Goal: Task Accomplishment & Management: Manage account settings

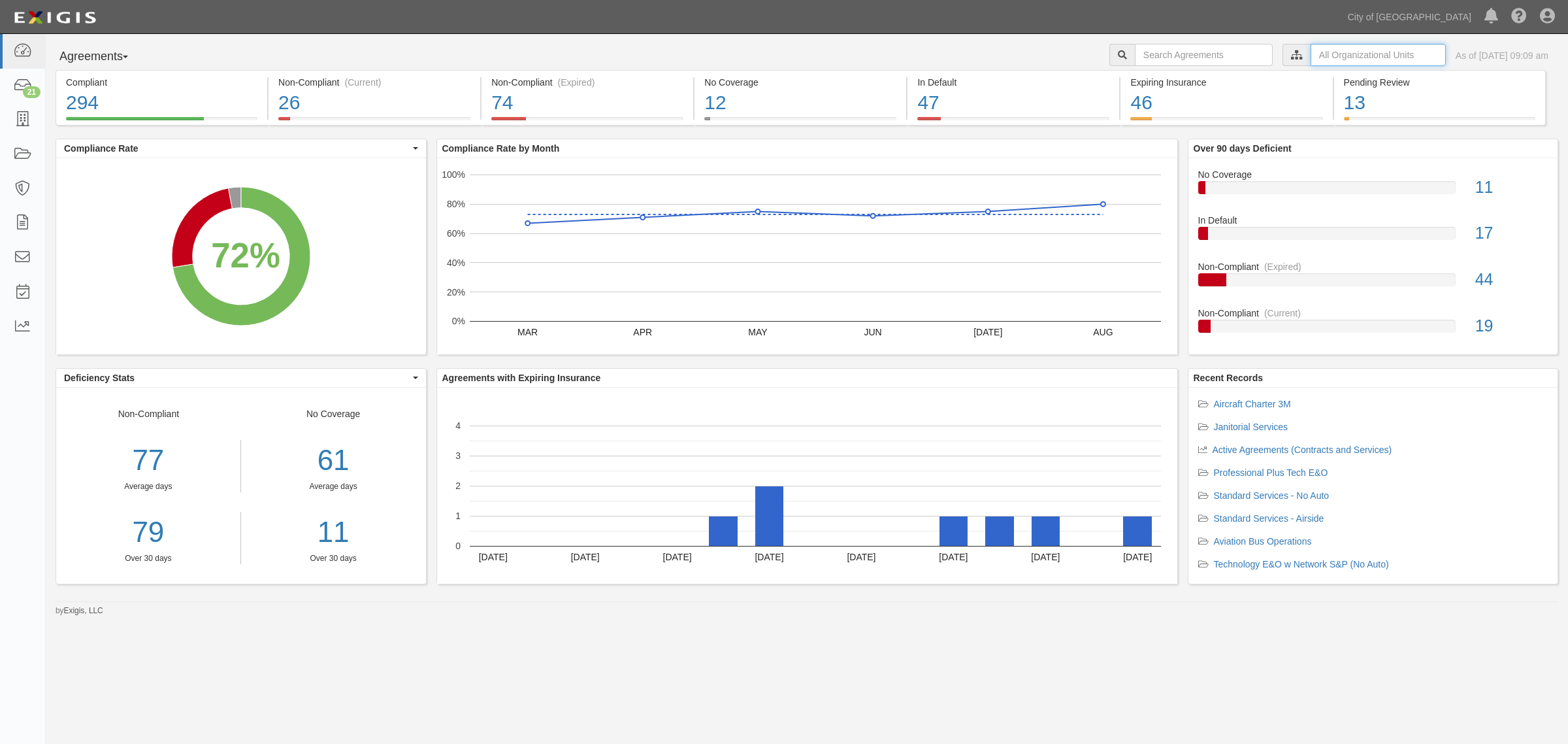
click at [1311, 53] on input "text" at bounding box center [1378, 55] width 135 height 22
click at [1162, 78] on icon at bounding box center [1160, 79] width 9 height 6
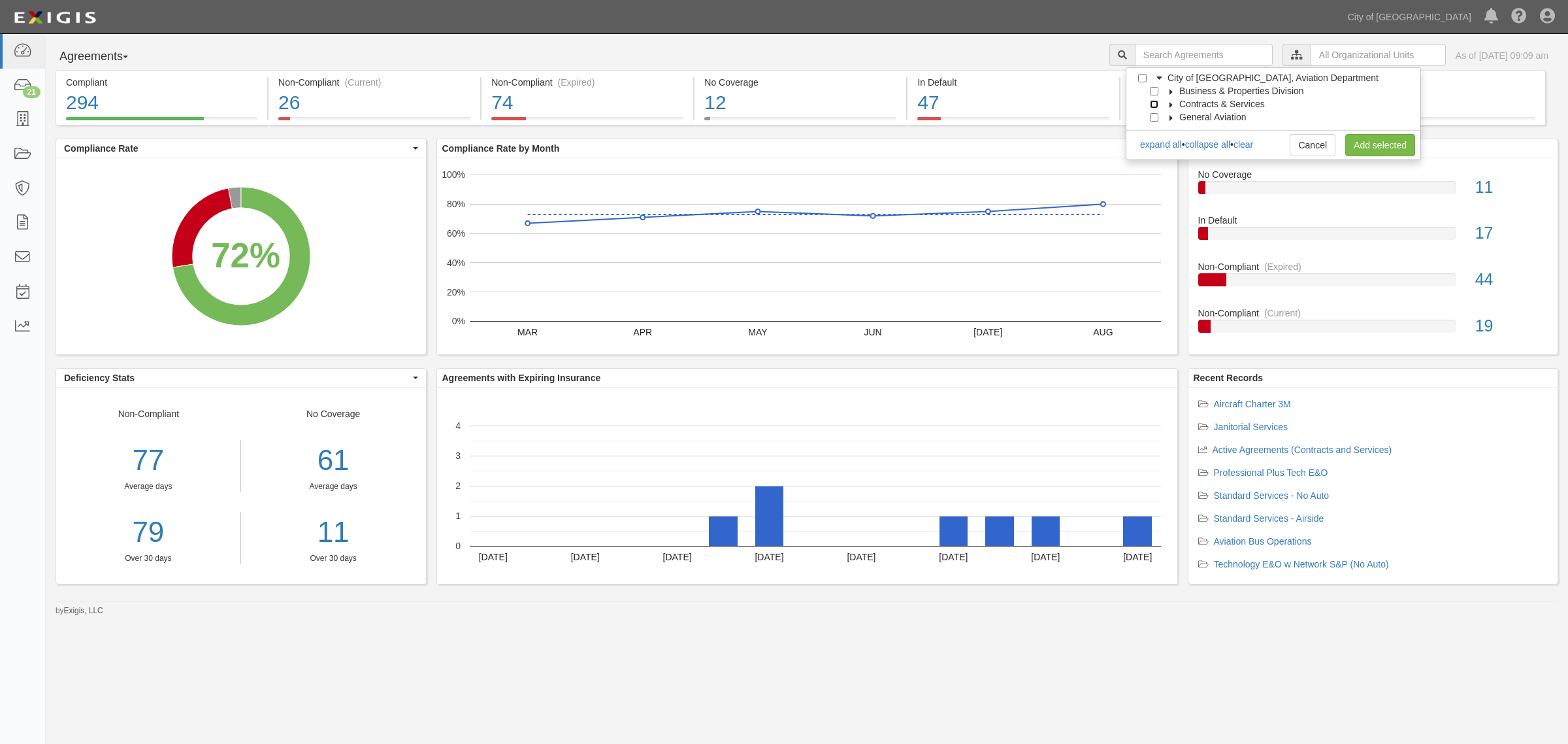
click at [1157, 105] on input "Contracts & Services" at bounding box center [1154, 105] width 9 height 9
checkbox input "true"
click at [1386, 144] on link "Add selected" at bounding box center [1381, 145] width 70 height 22
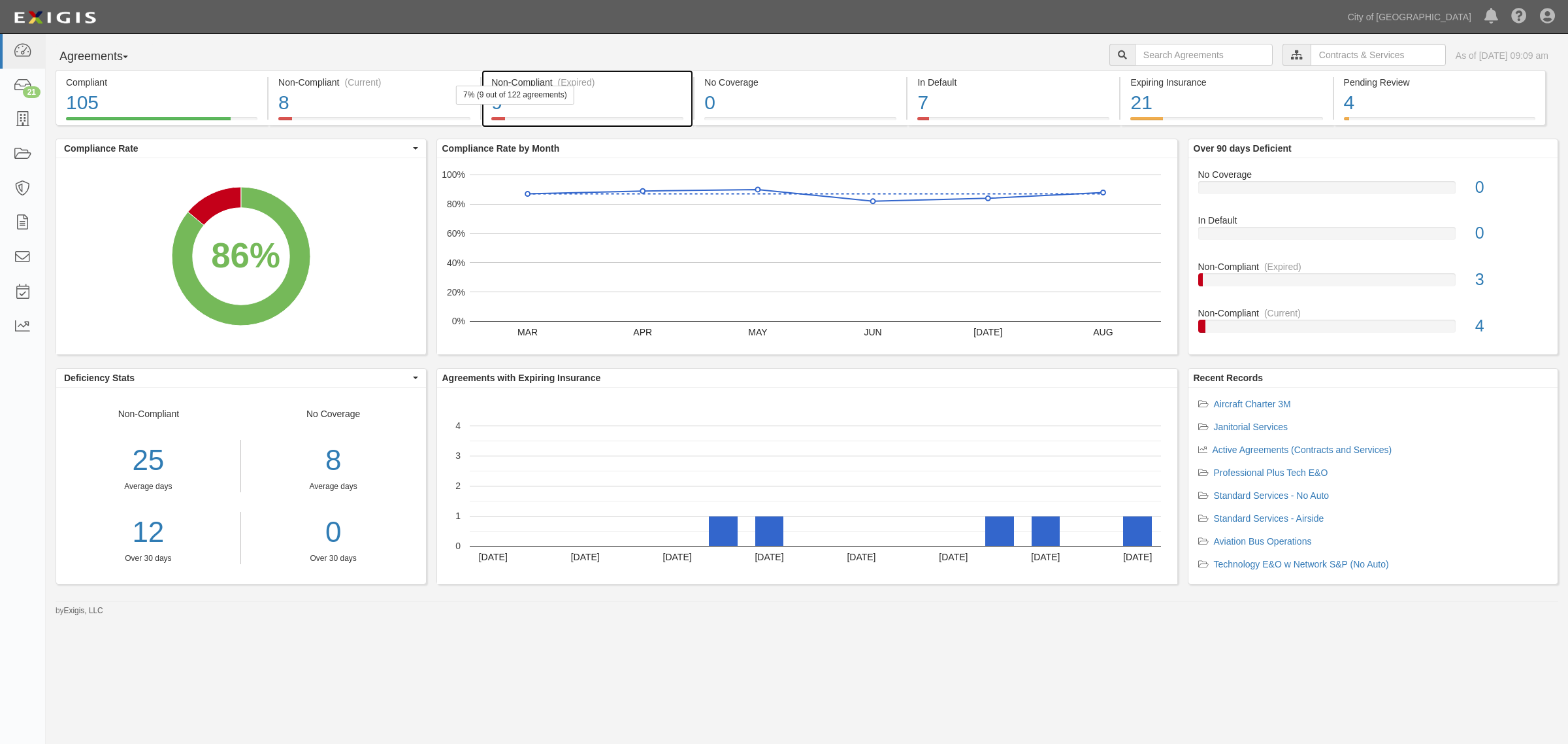
click at [570, 89] on div "7% (9 out of 122 agreements)" at bounding box center [515, 95] width 119 height 19
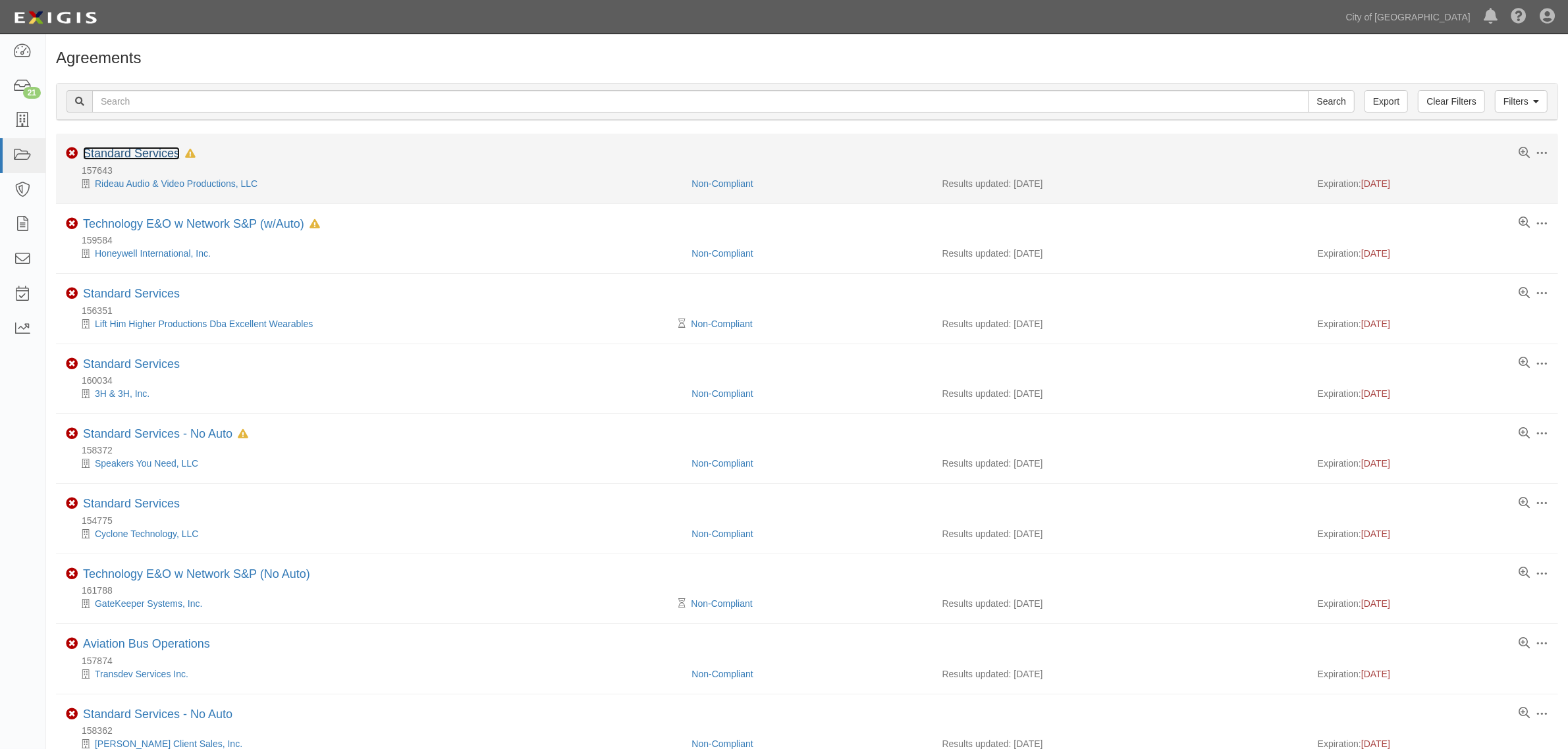
click at [133, 153] on link "Standard Services" at bounding box center [131, 153] width 97 height 13
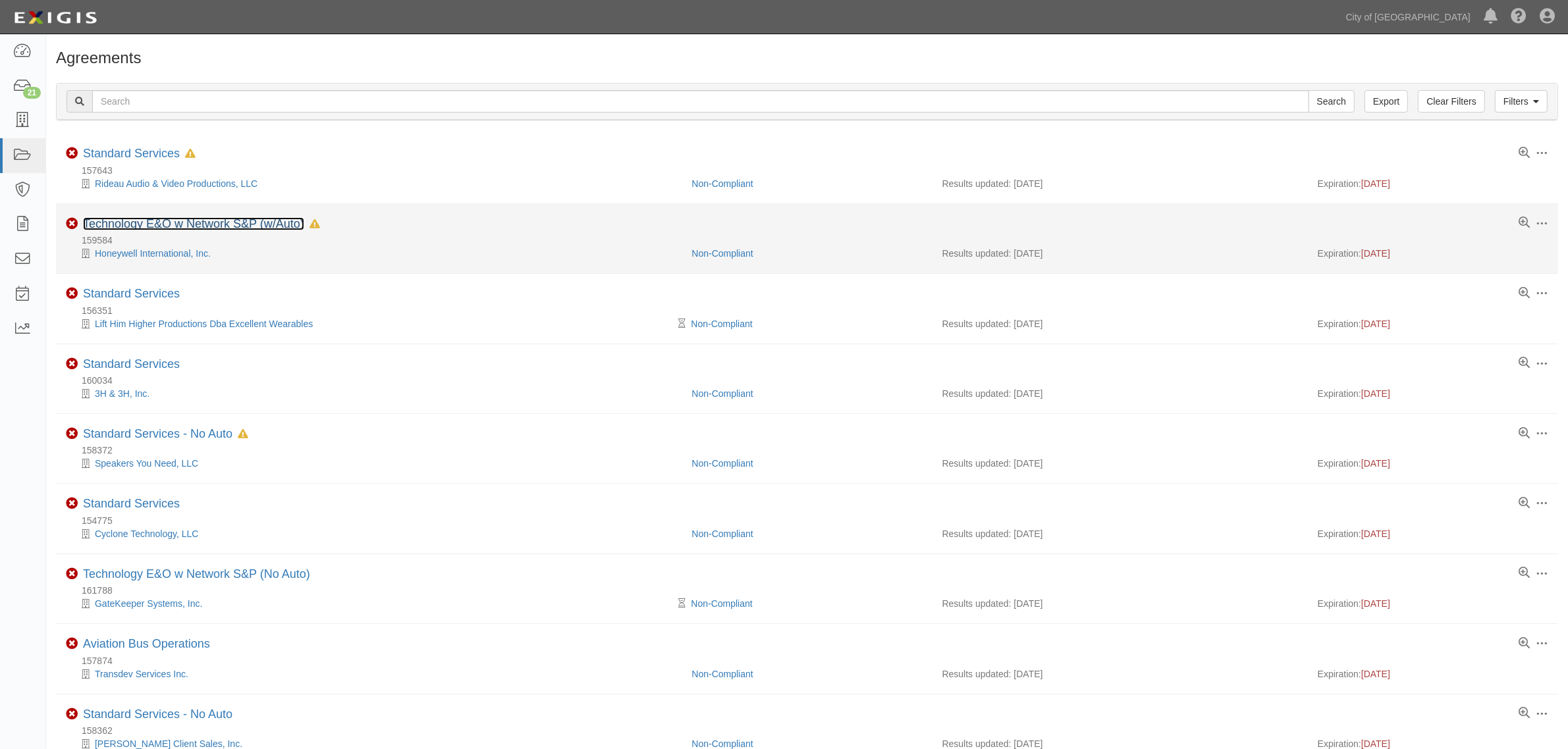
click at [178, 223] on link "Technology E&O w Network S&P (w/Auto)" at bounding box center [193, 224] width 221 height 13
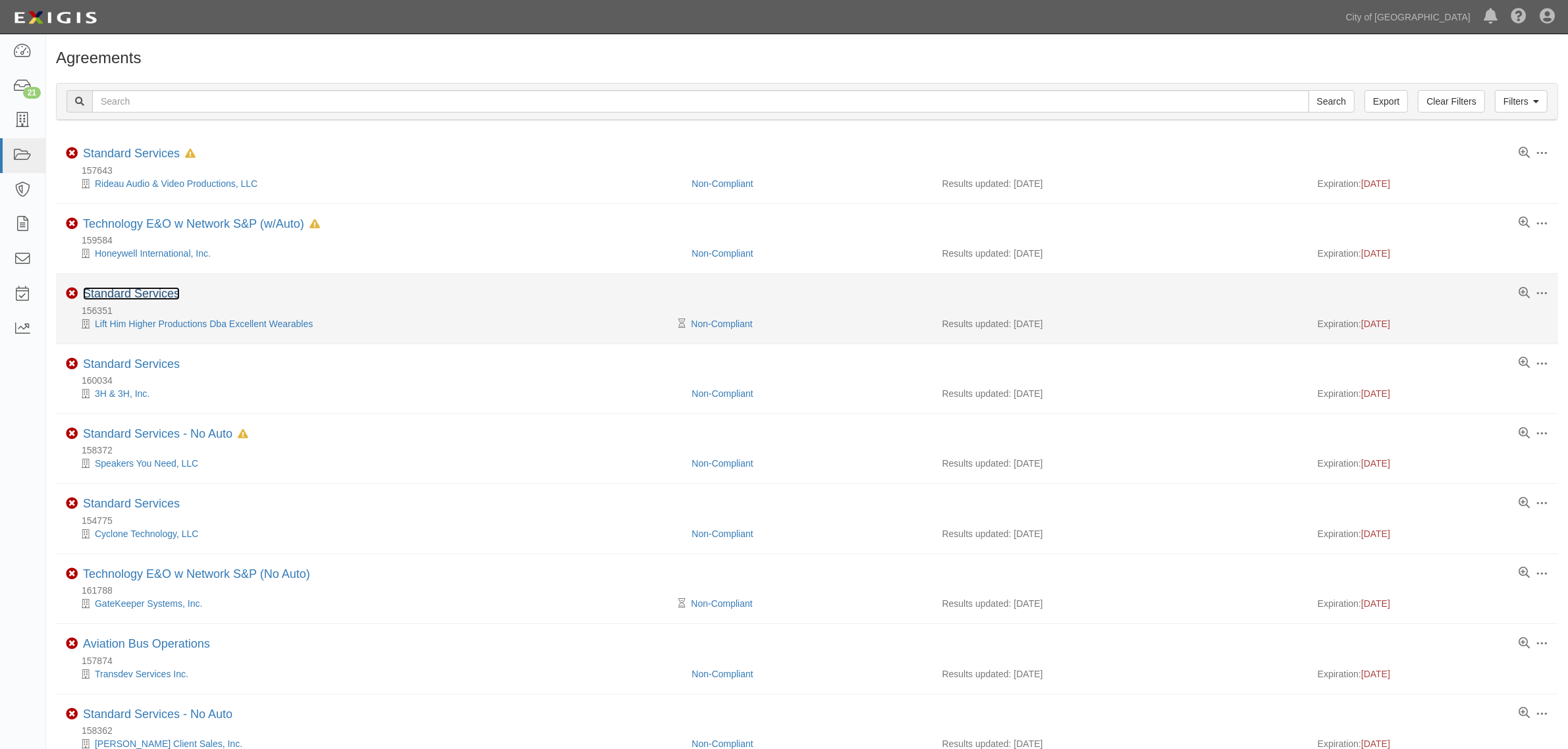
click at [168, 295] on link "Standard Services" at bounding box center [131, 293] width 97 height 13
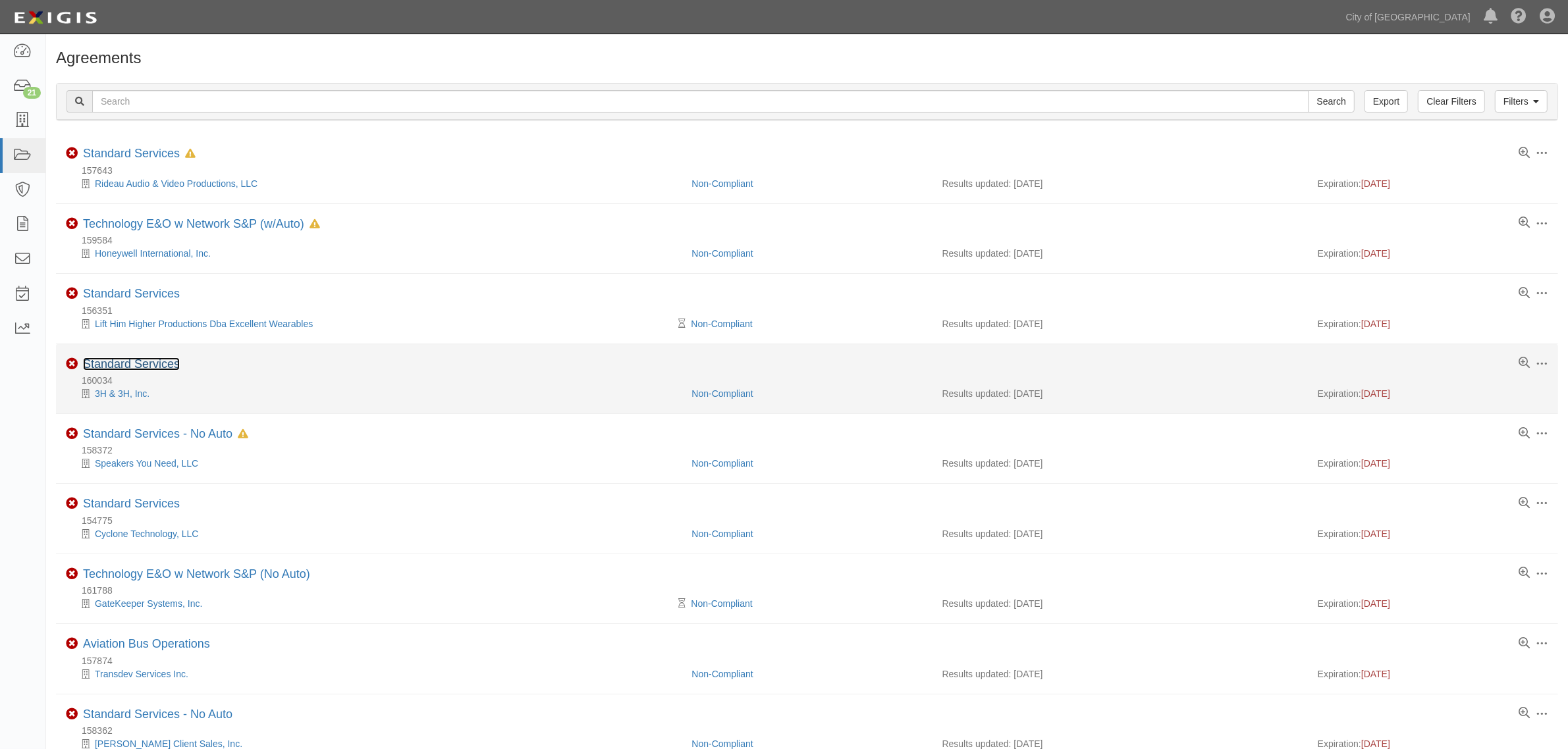
click at [167, 364] on link "Standard Services" at bounding box center [131, 364] width 97 height 13
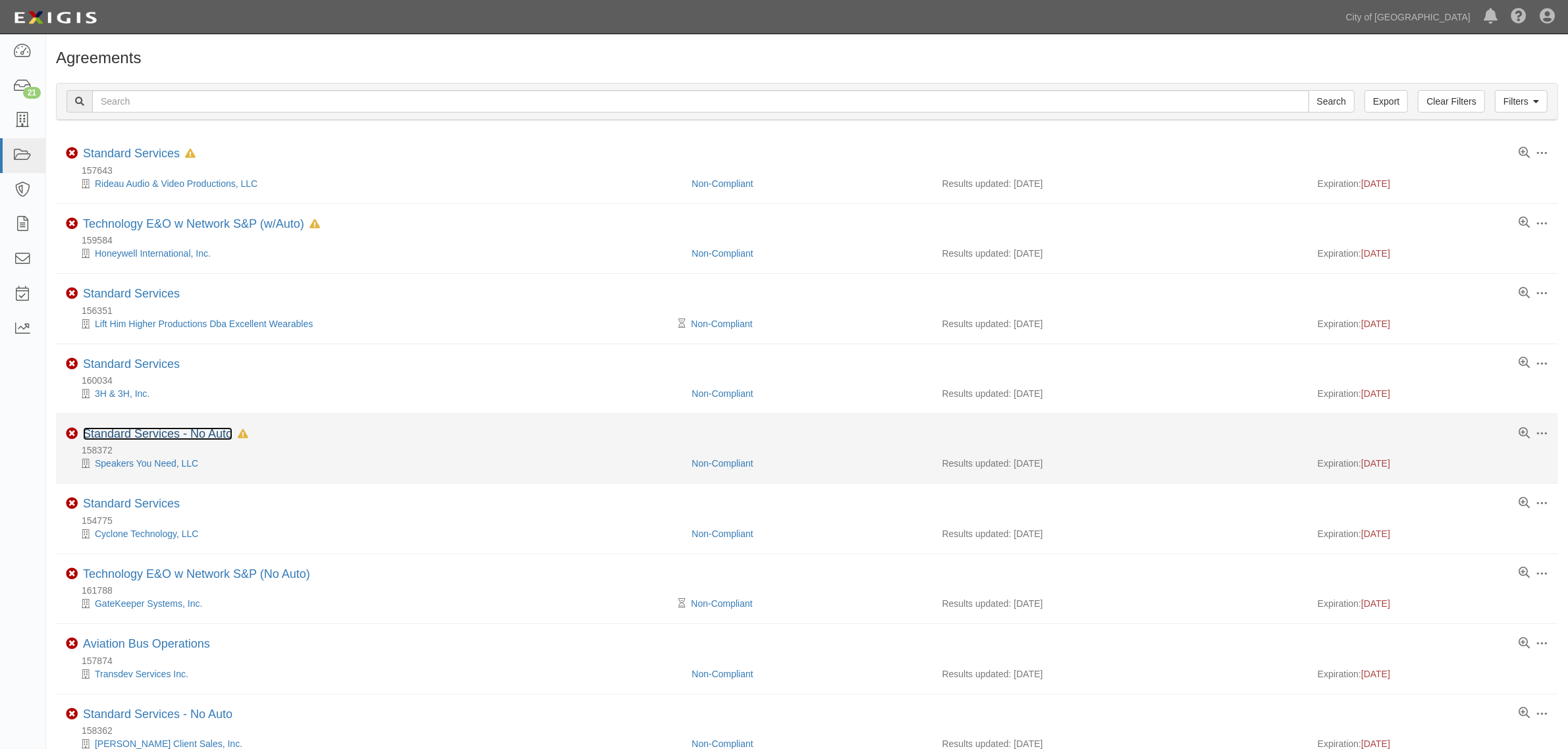
click at [203, 431] on link "Standard Services - No Auto" at bounding box center [157, 433] width 150 height 13
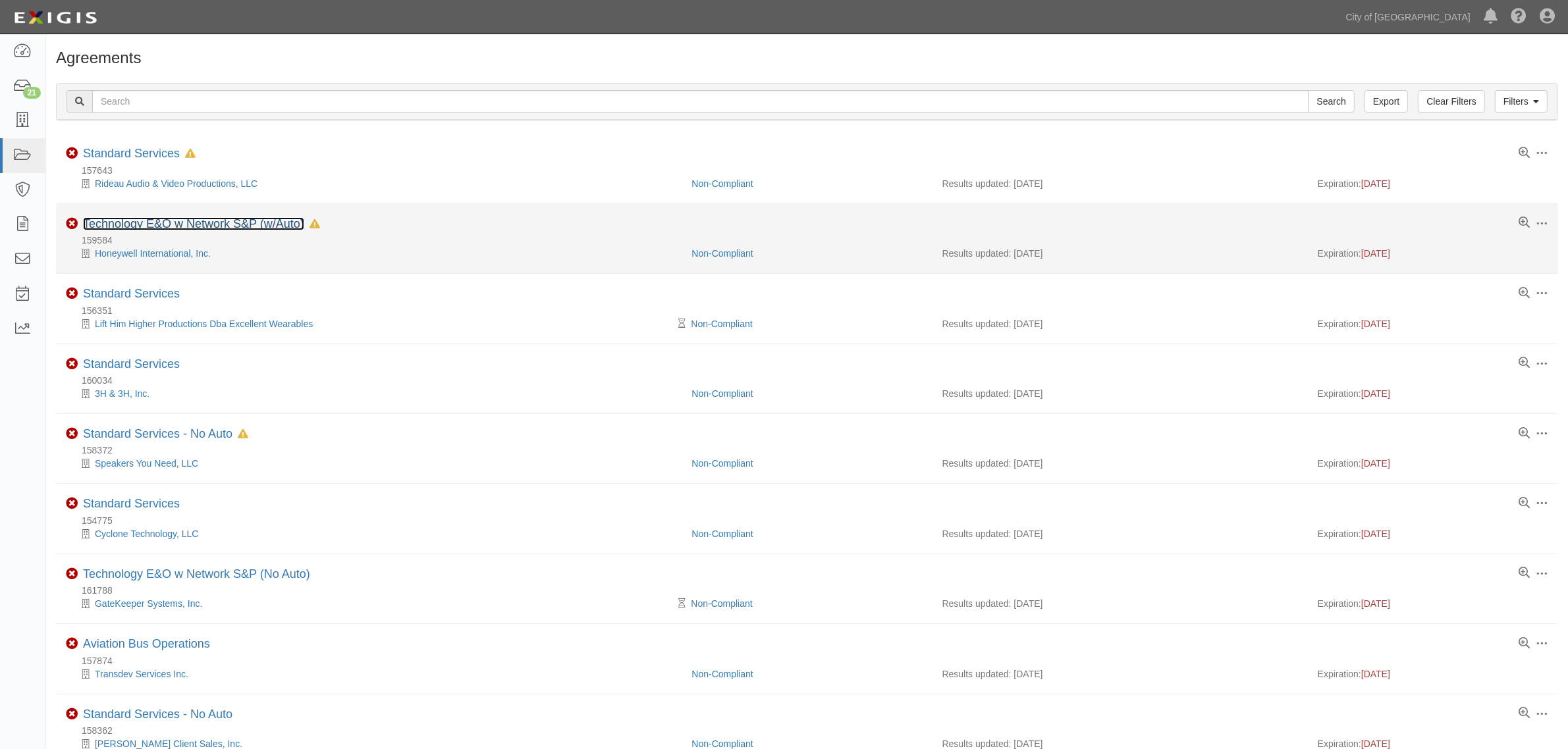
click at [146, 229] on link "Technology E&O w Network S&P (w/Auto)" at bounding box center [193, 224] width 221 height 13
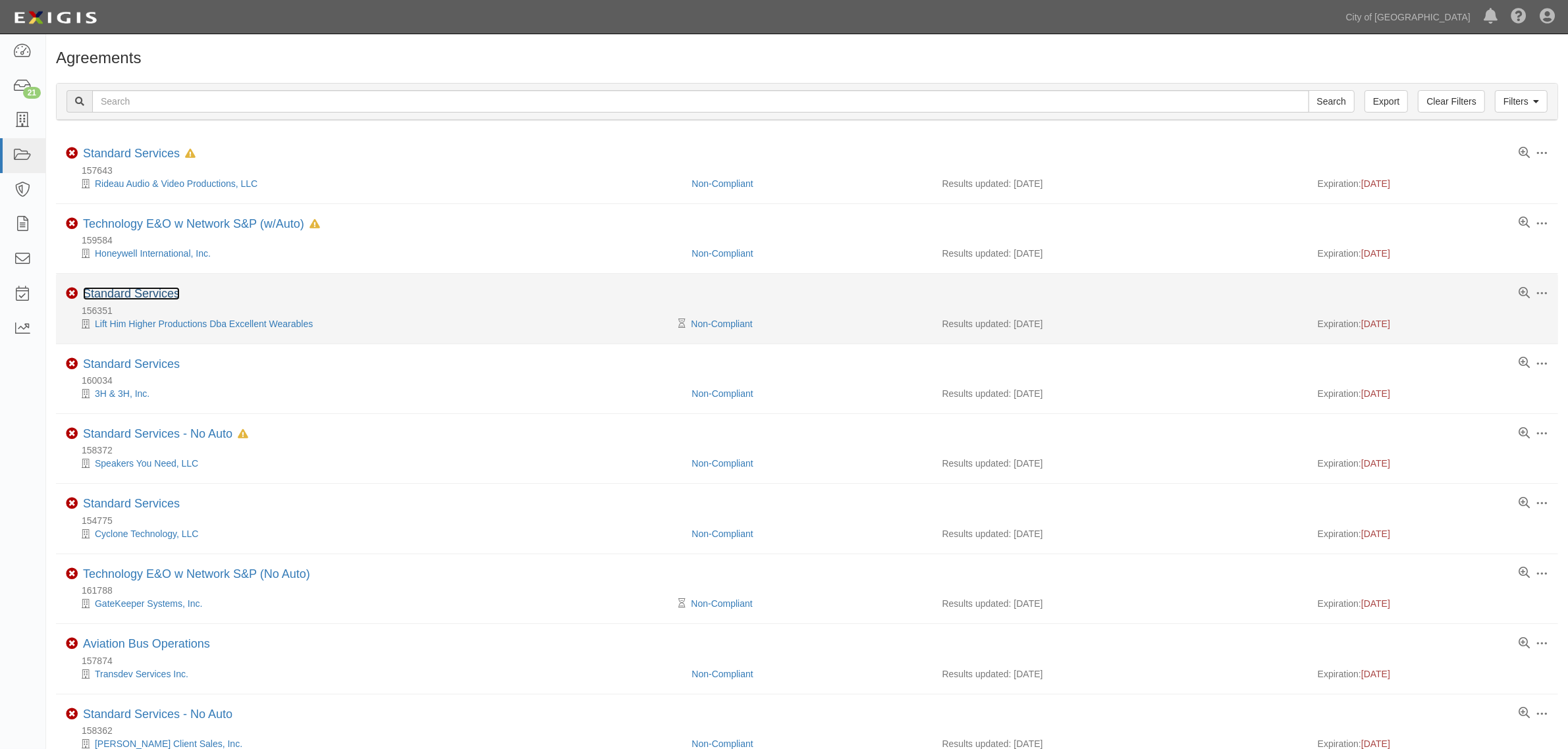
click at [126, 293] on link "Standard Services" at bounding box center [131, 293] width 97 height 13
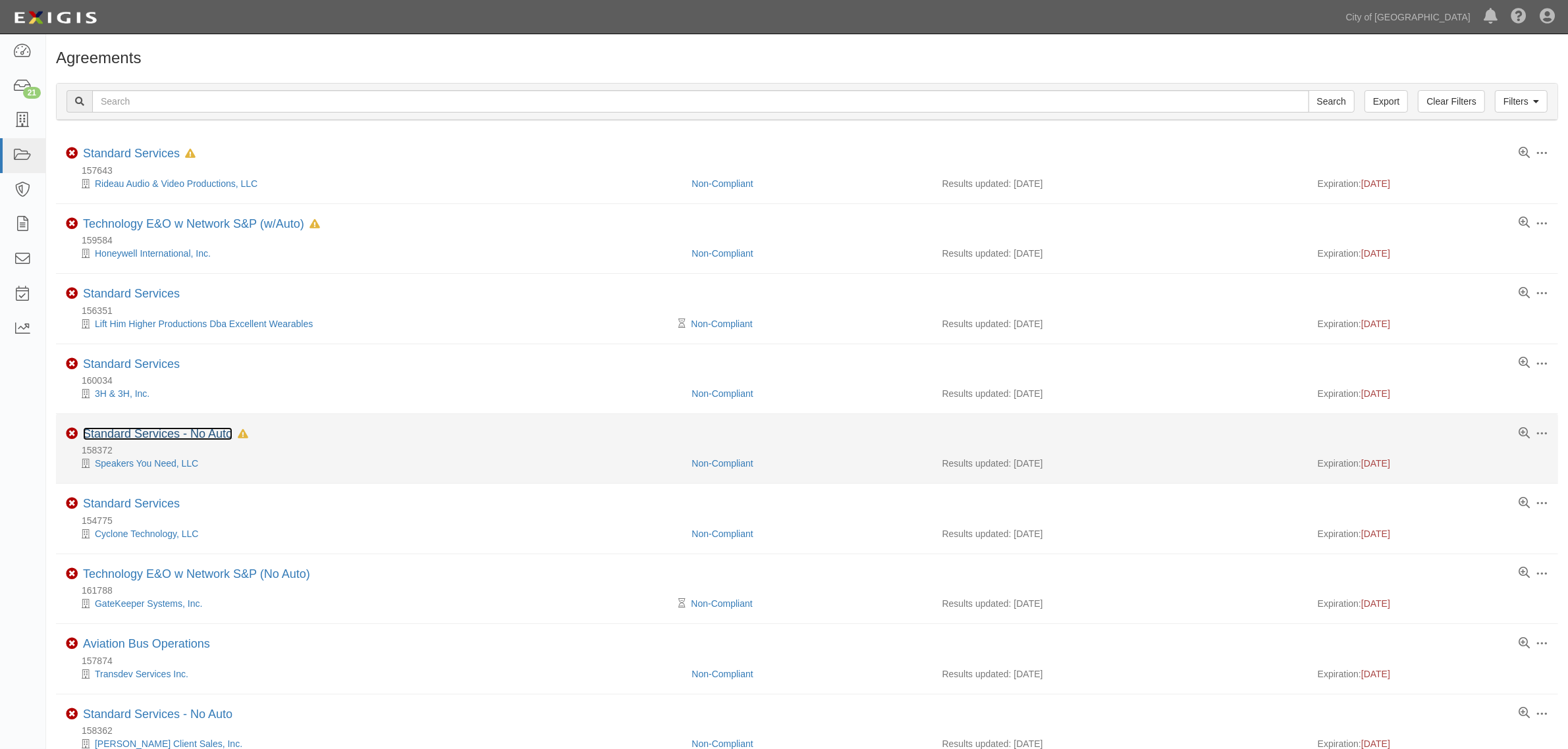
click at [145, 436] on link "Standard Services - No Auto" at bounding box center [157, 433] width 150 height 13
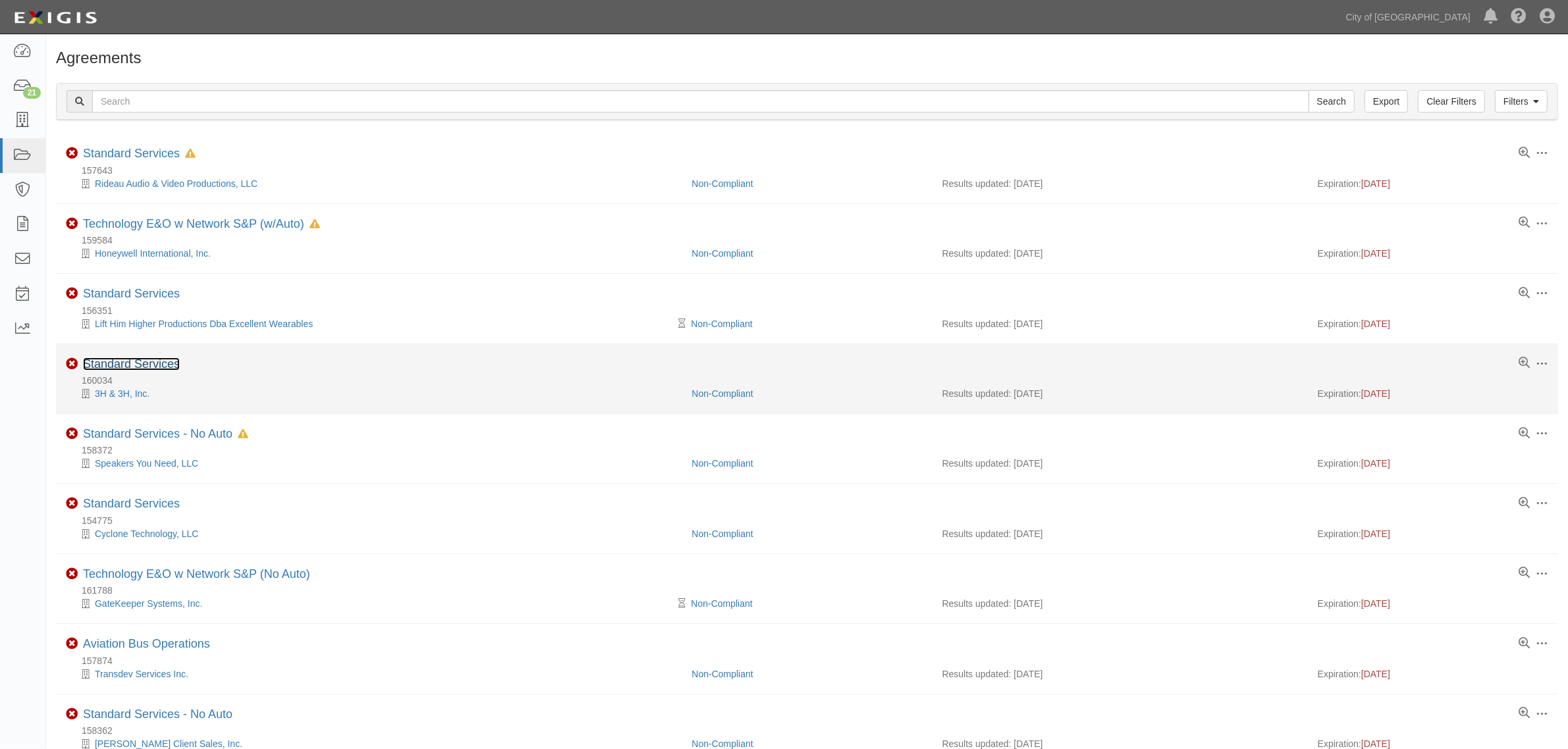
click at [122, 364] on link "Standard Services" at bounding box center [131, 364] width 97 height 13
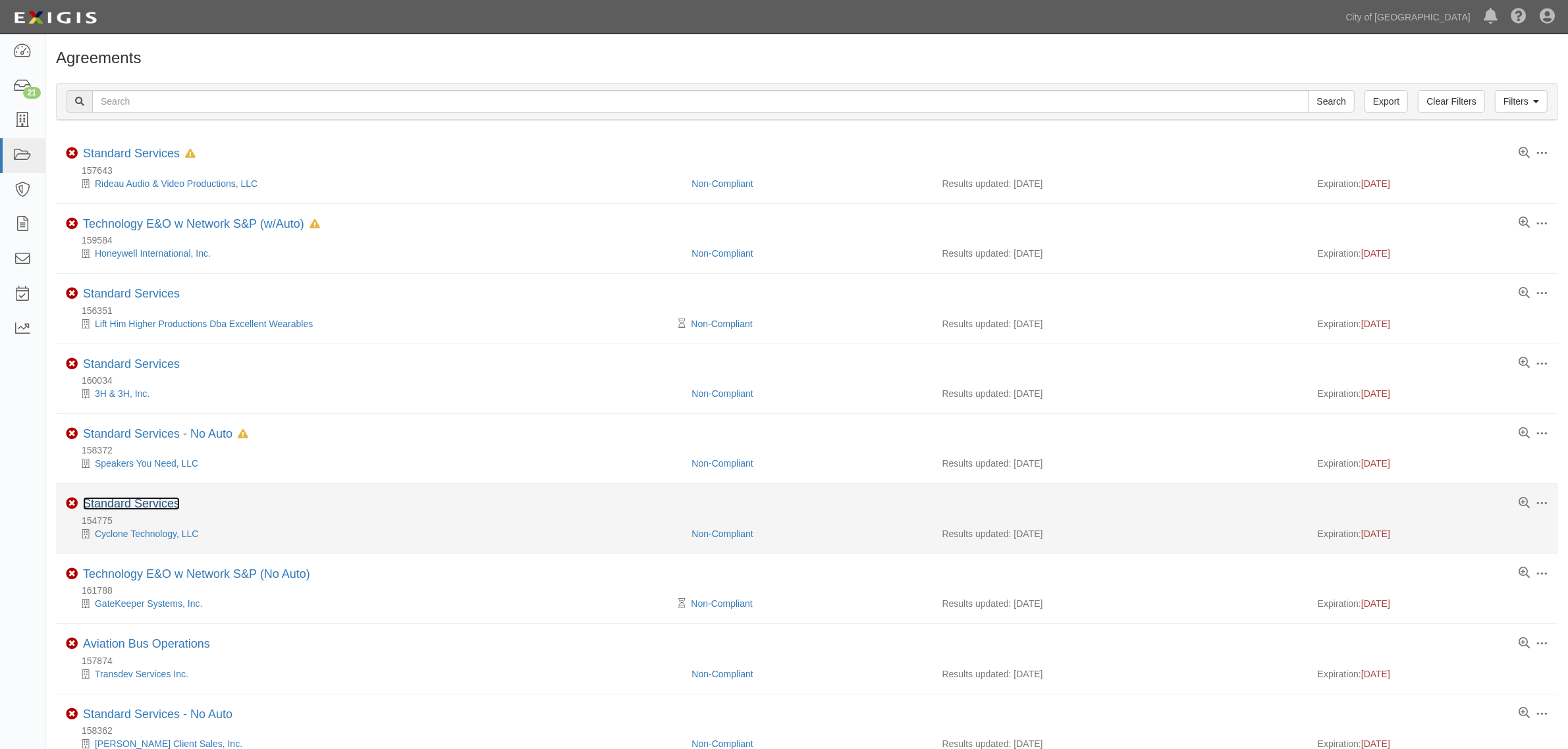
click at [163, 507] on link "Standard Services" at bounding box center [131, 504] width 97 height 13
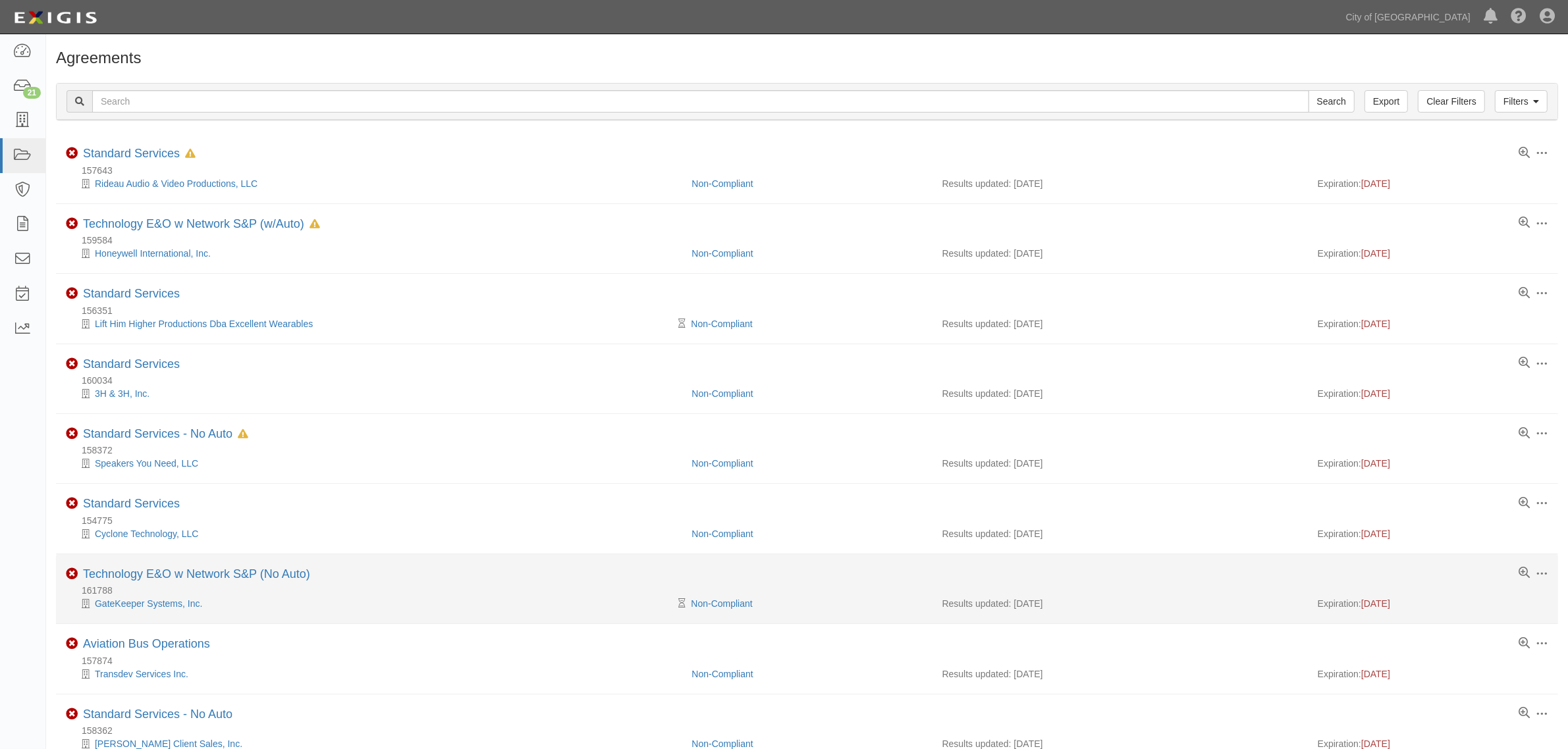
scroll to position [77, 0]
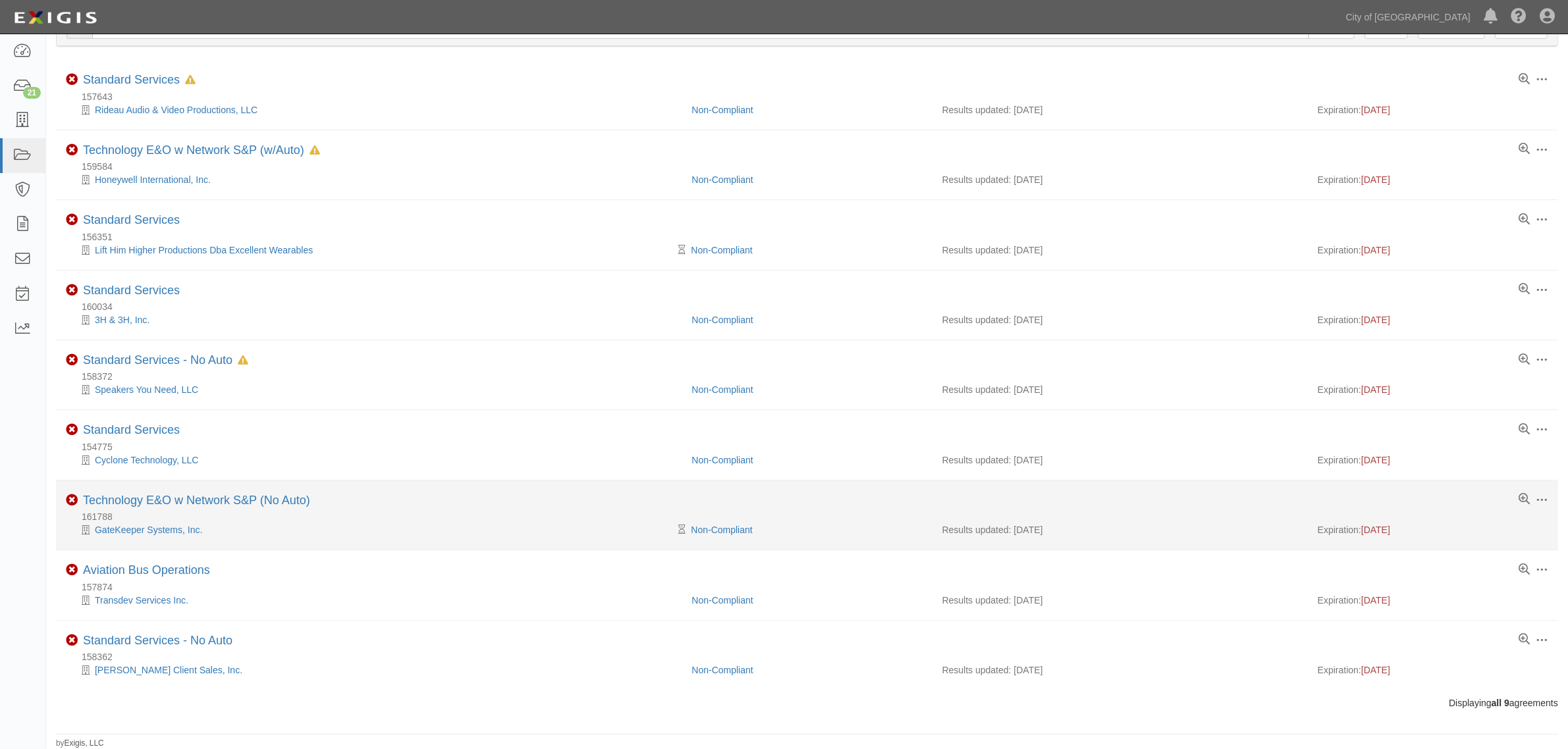
click at [178, 492] on li "Toggle Agreement Dropdown Edit Log activity Add task Send message Archive Non-C…" at bounding box center [807, 515] width 1502 height 70
click at [212, 495] on link "Technology E&O w Network S&P (No Auto)" at bounding box center [196, 501] width 227 height 13
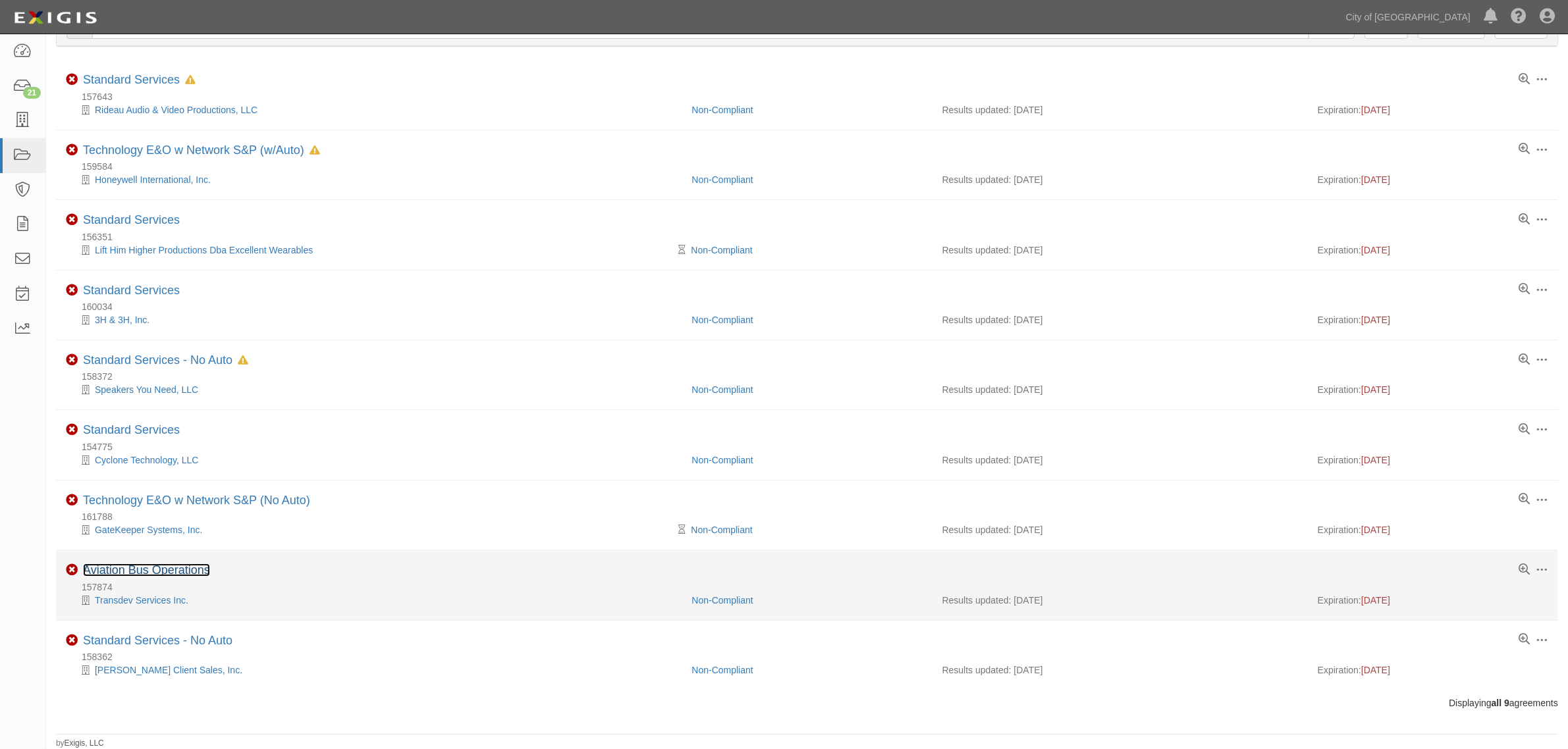
click at [185, 568] on link "Aviation Bus Operations" at bounding box center [146, 570] width 127 height 13
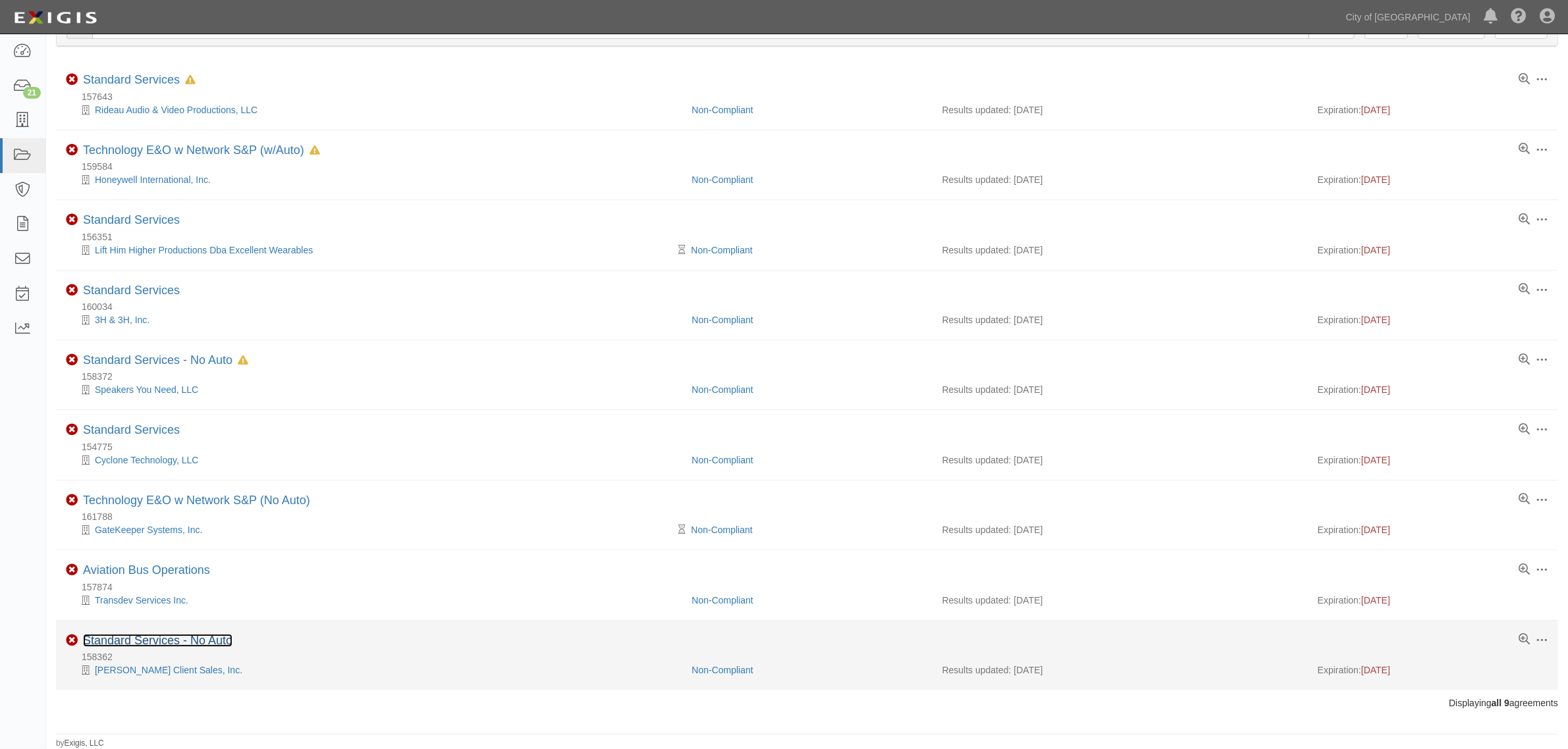
click at [173, 635] on link "Standard Services - No Auto" at bounding box center [157, 641] width 150 height 13
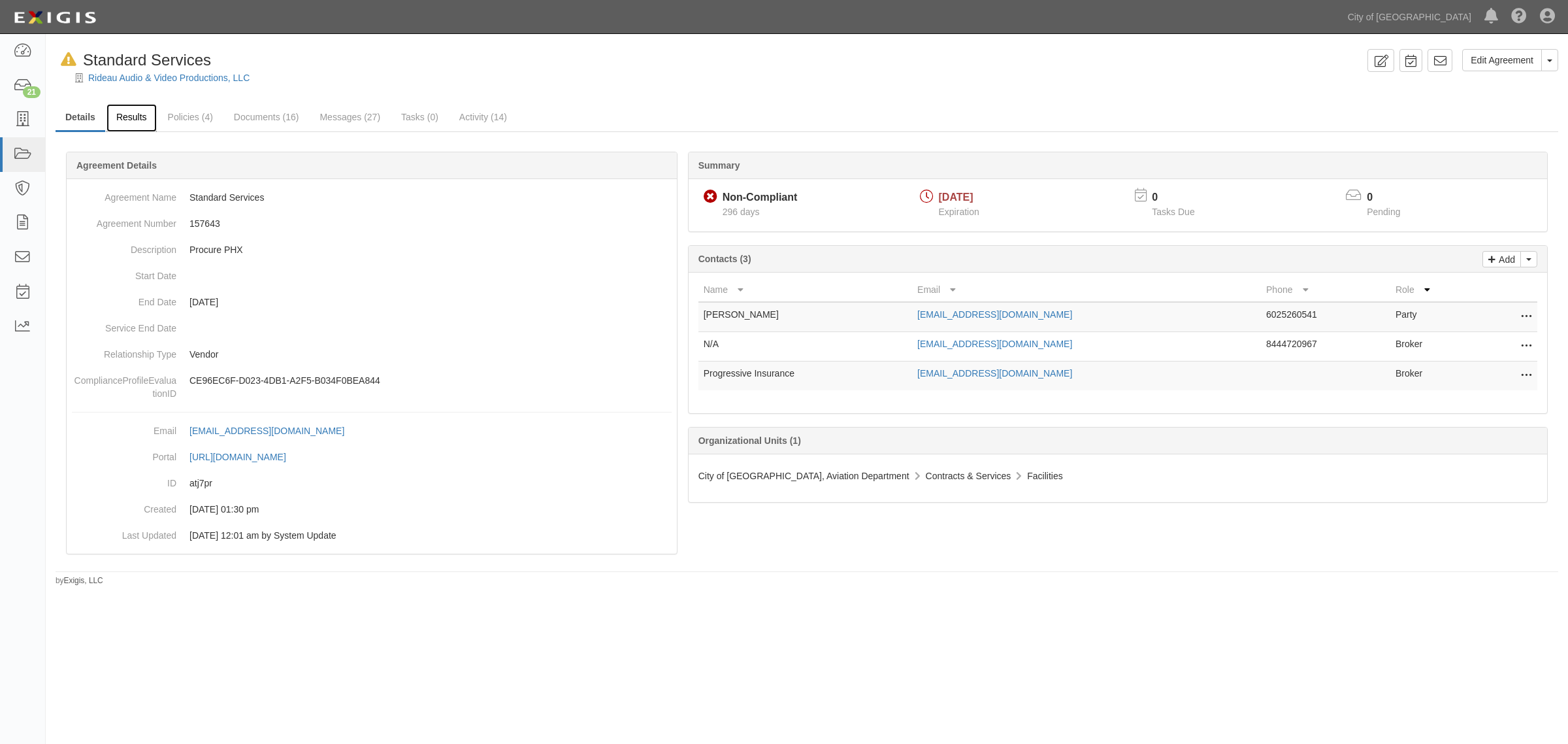
click at [141, 116] on link "Results" at bounding box center [132, 118] width 51 height 28
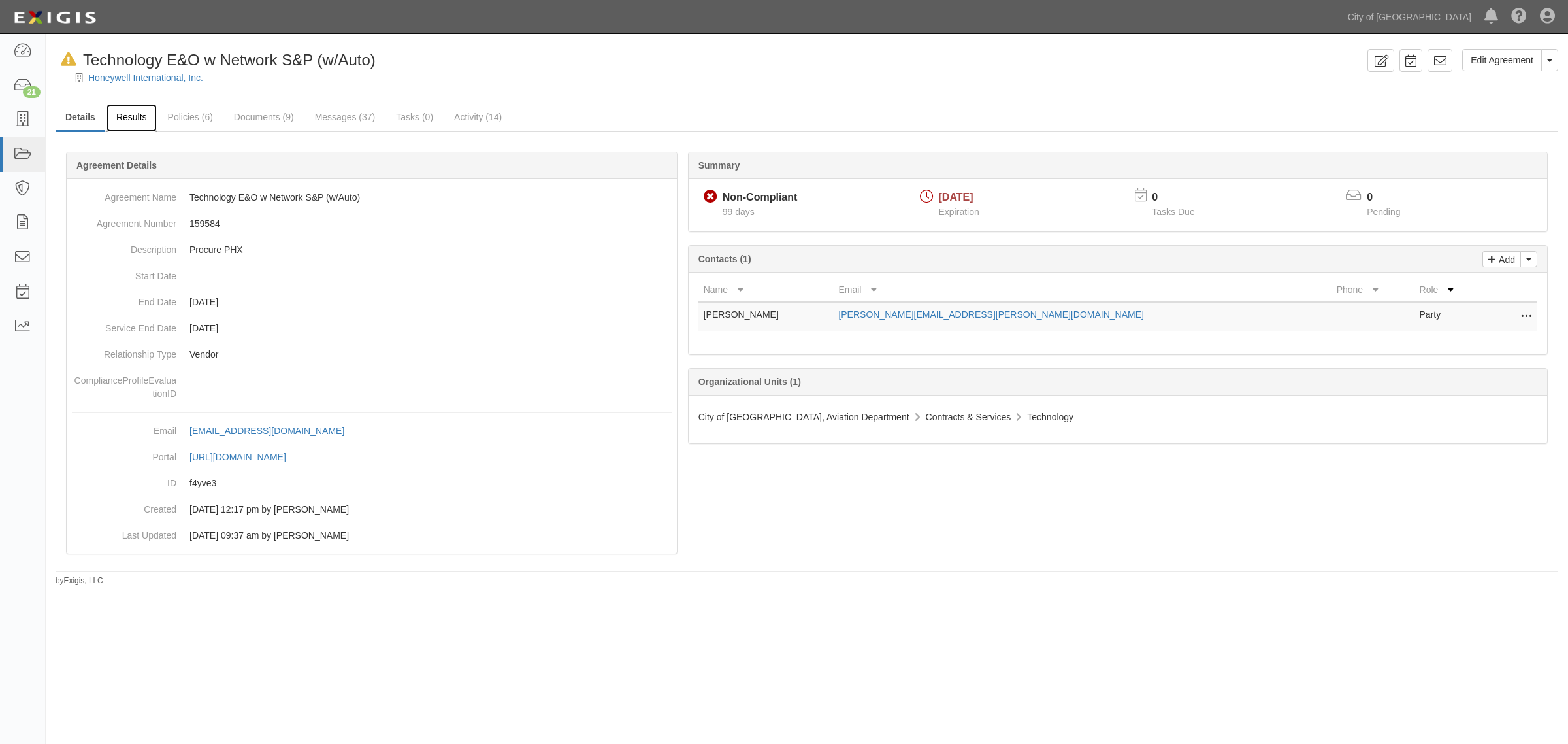
click at [127, 112] on link "Results" at bounding box center [132, 118] width 51 height 28
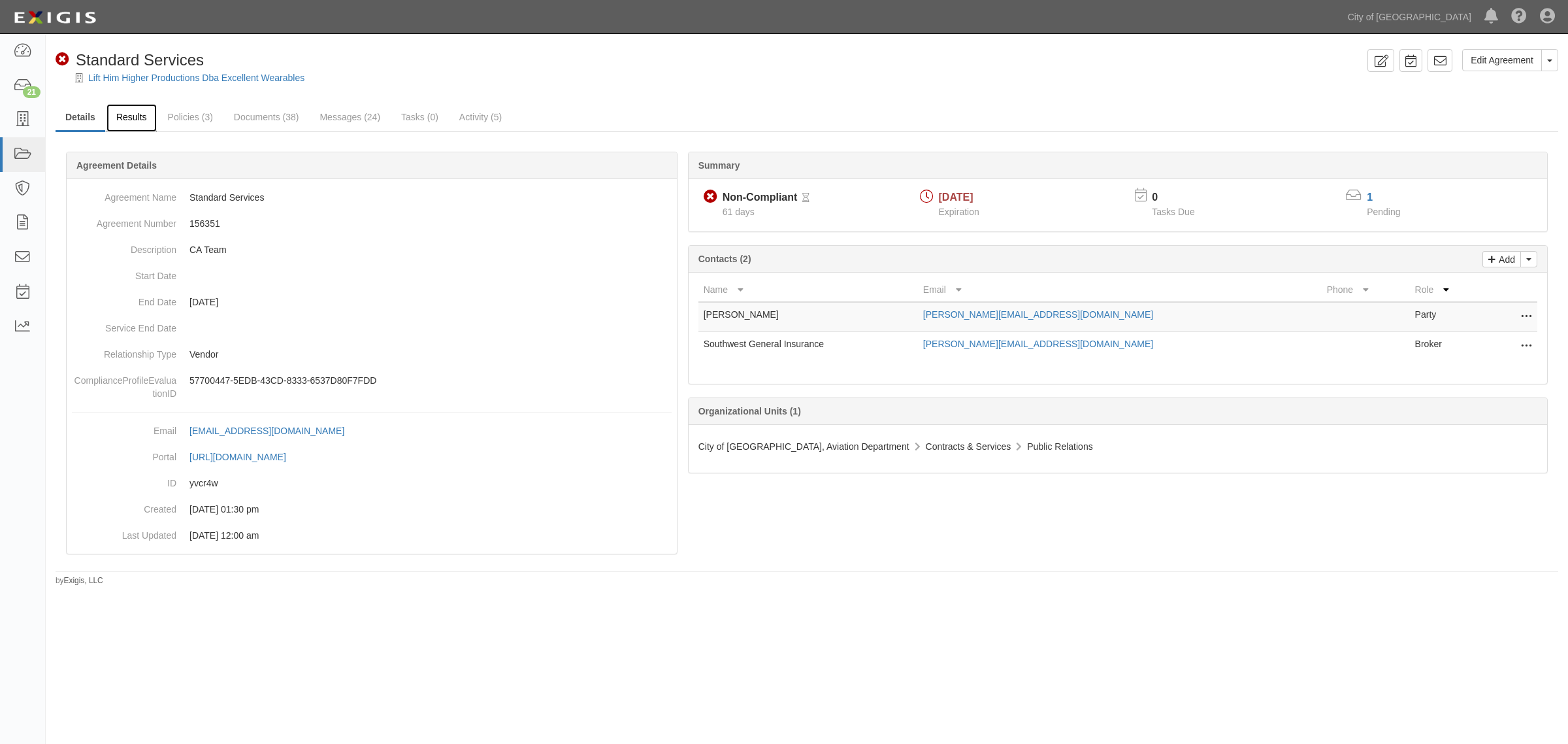
click at [143, 111] on link "Results" at bounding box center [132, 118] width 51 height 28
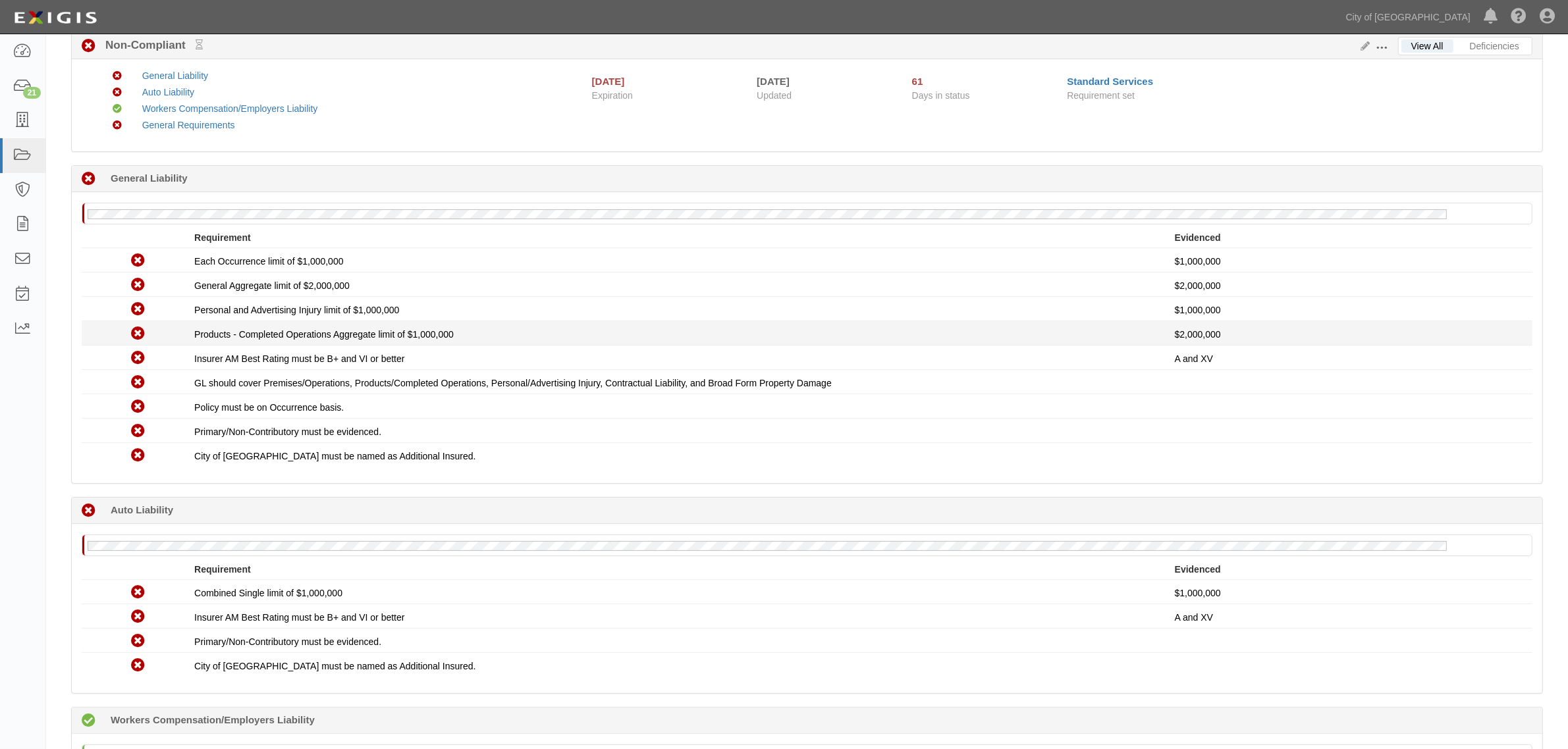
scroll to position [74, 0]
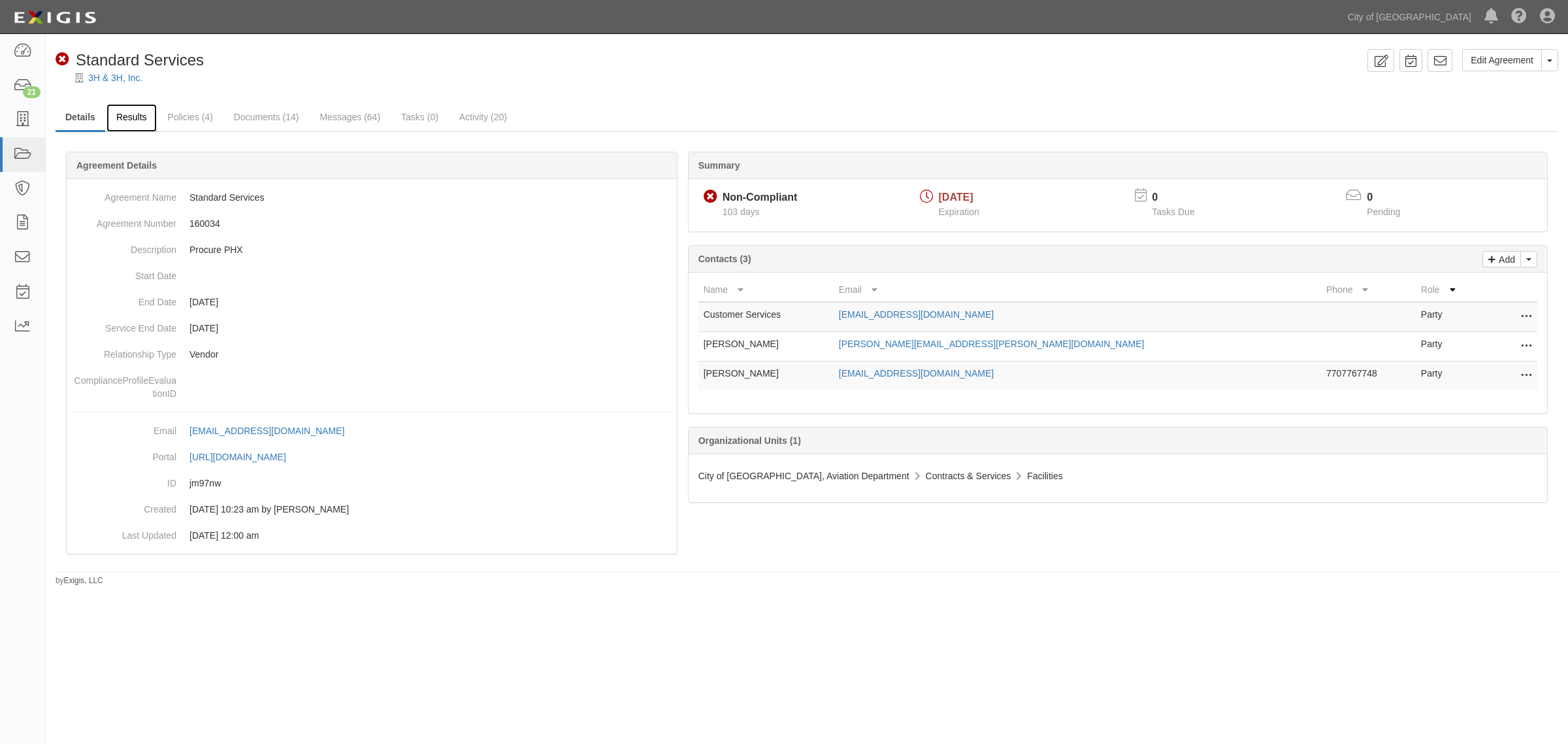
click at [143, 122] on link "Results" at bounding box center [132, 118] width 51 height 28
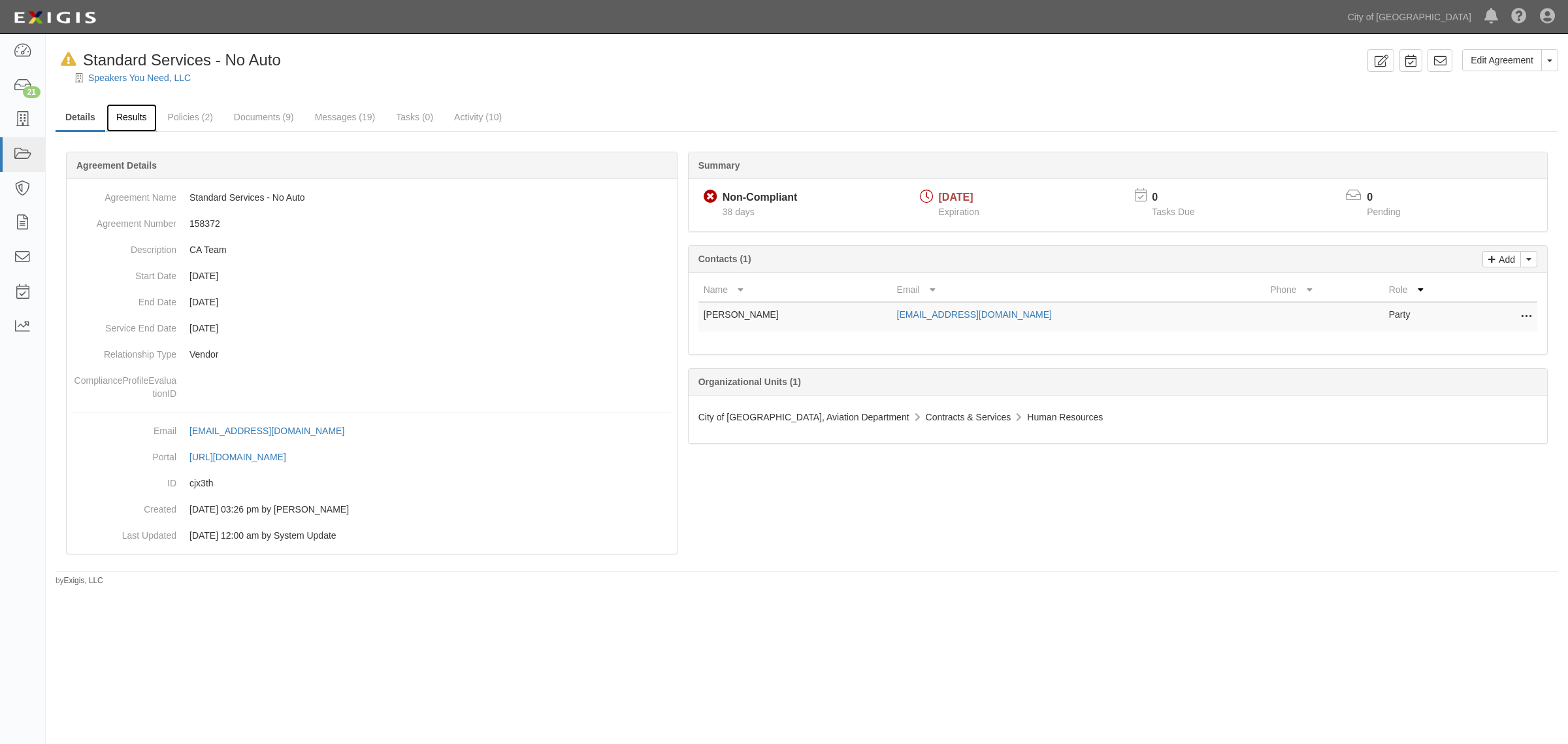
click at [121, 111] on link "Results" at bounding box center [132, 118] width 51 height 28
click at [138, 118] on link "Results" at bounding box center [132, 118] width 51 height 28
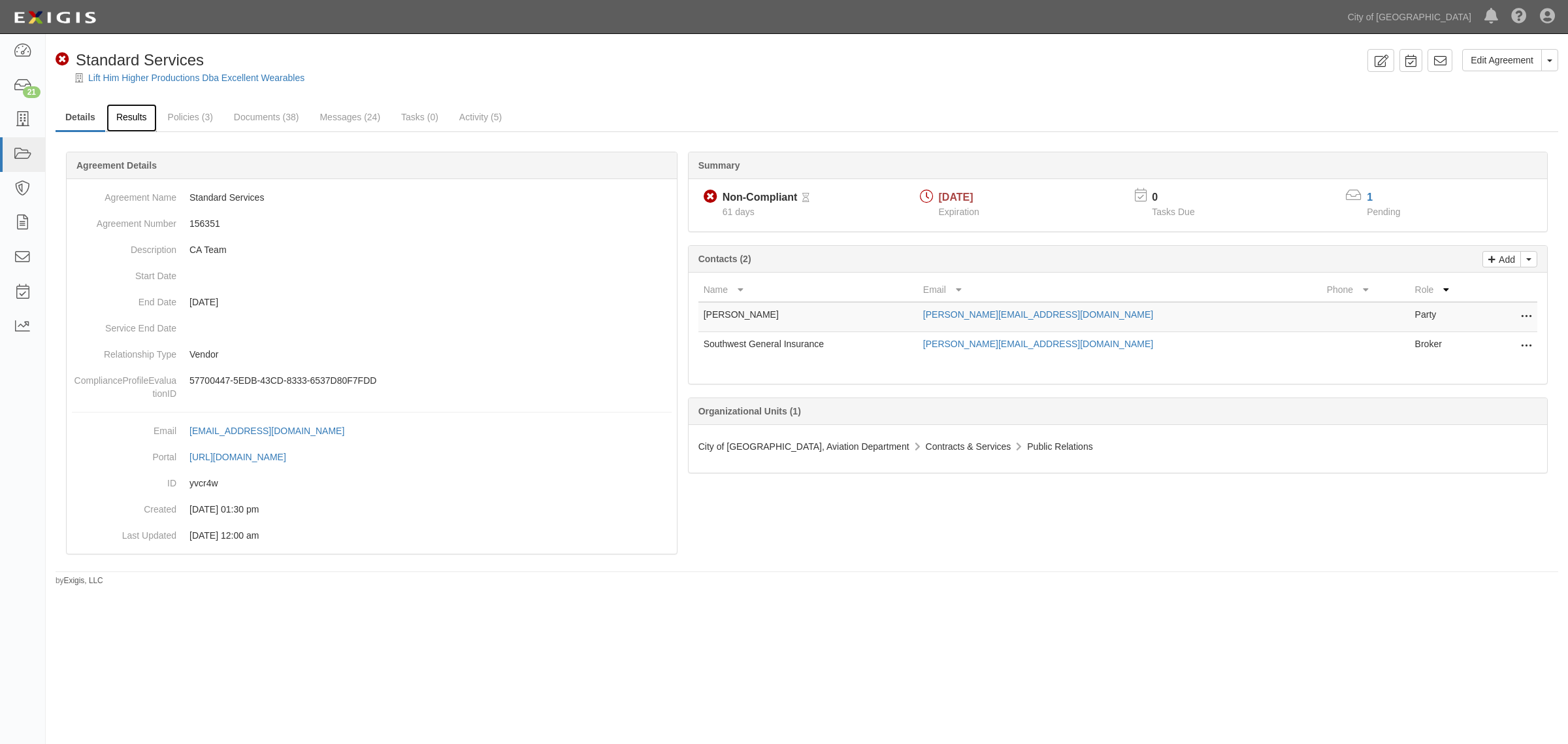
click at [127, 123] on link "Results" at bounding box center [132, 118] width 51 height 28
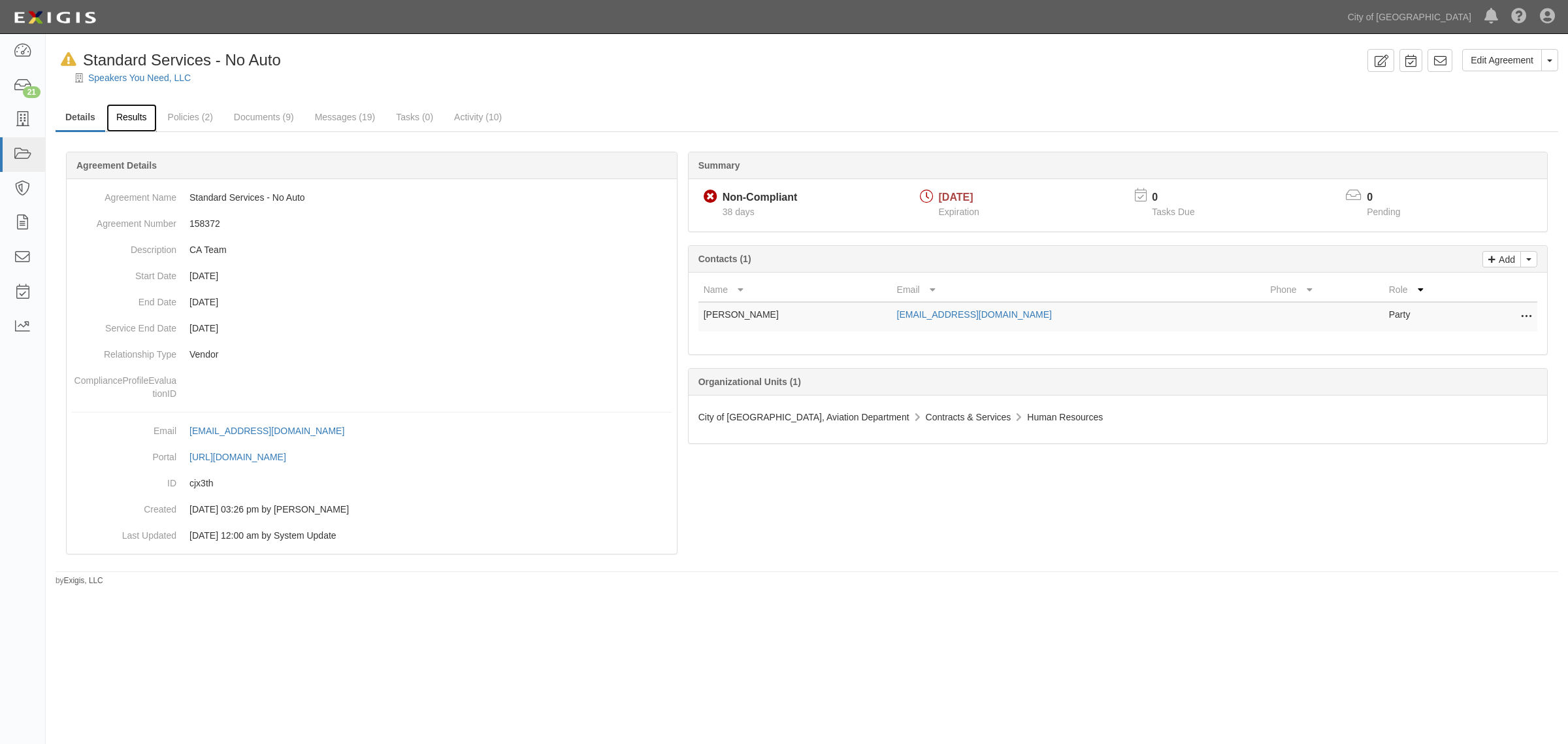
click at [131, 124] on link "Results" at bounding box center [132, 118] width 51 height 28
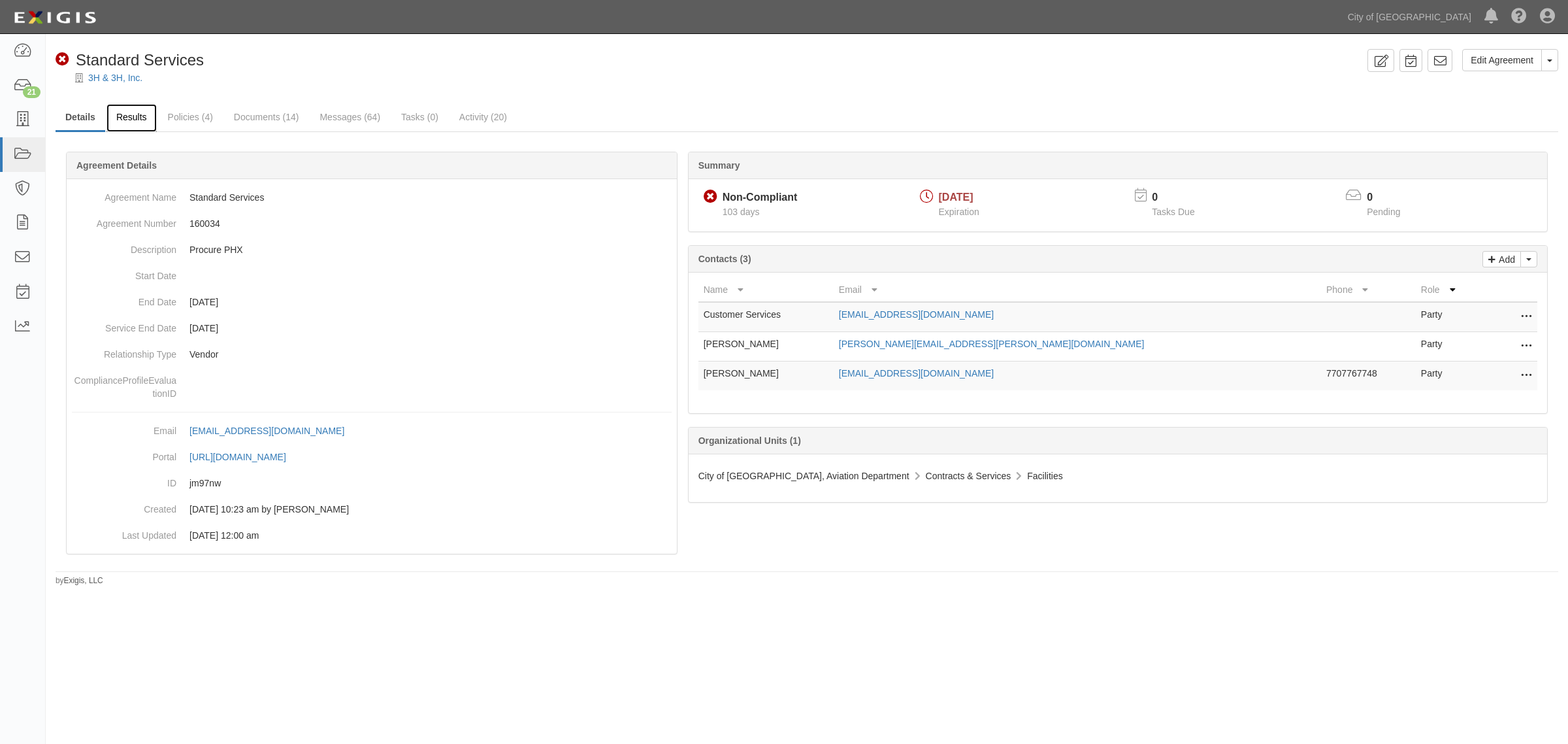
click at [135, 116] on link "Results" at bounding box center [132, 118] width 51 height 28
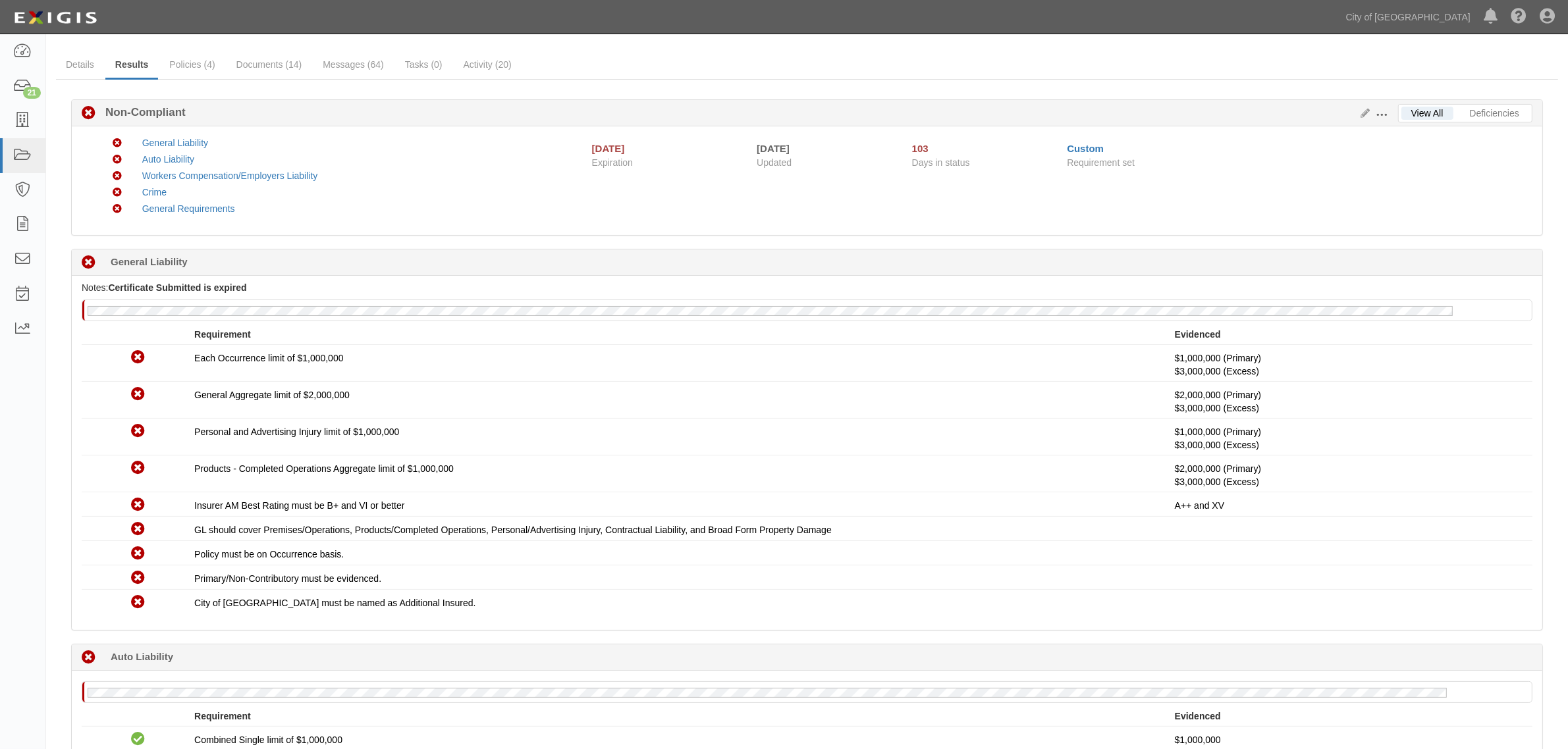
scroll to position [83, 0]
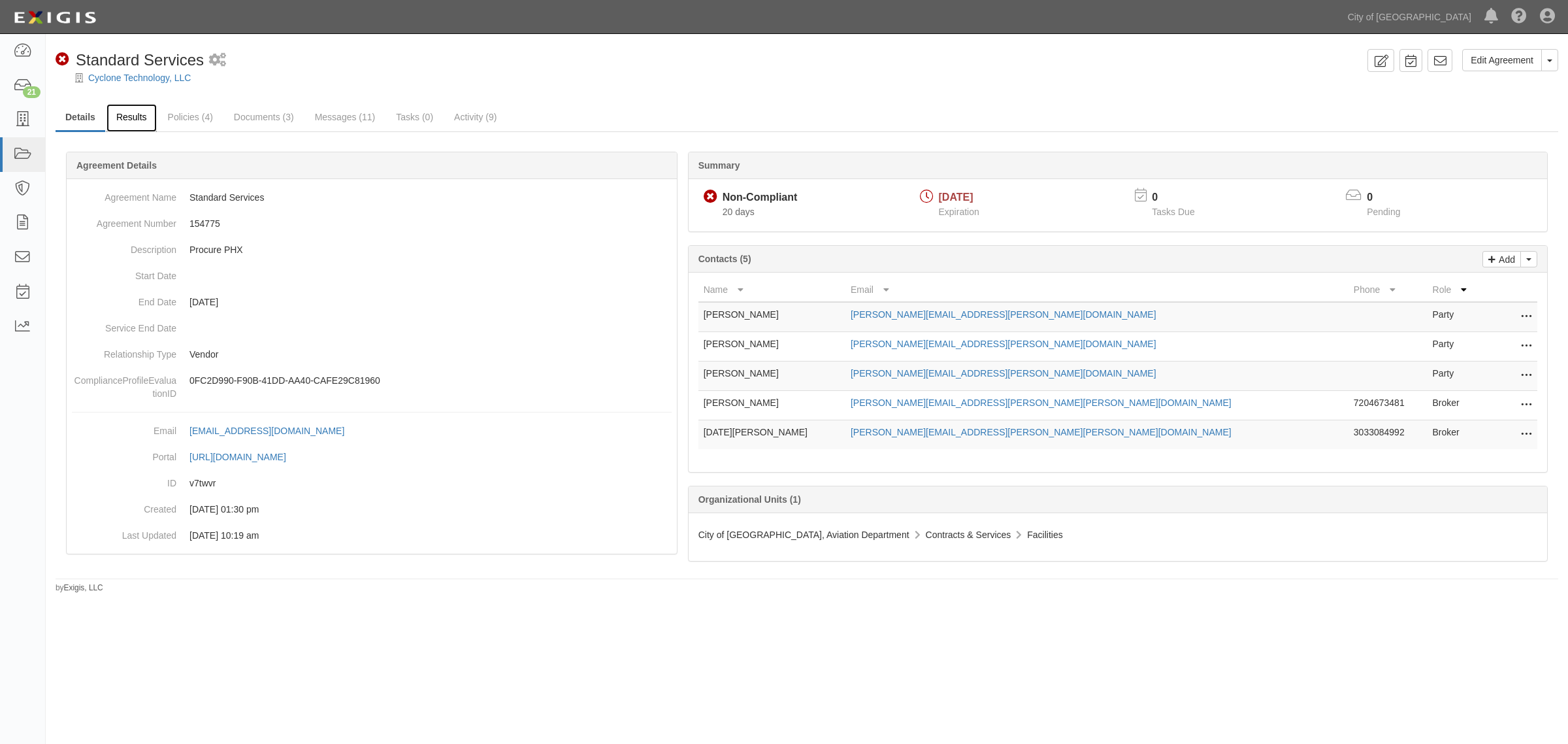
click at [155, 113] on link "Results" at bounding box center [132, 118] width 51 height 28
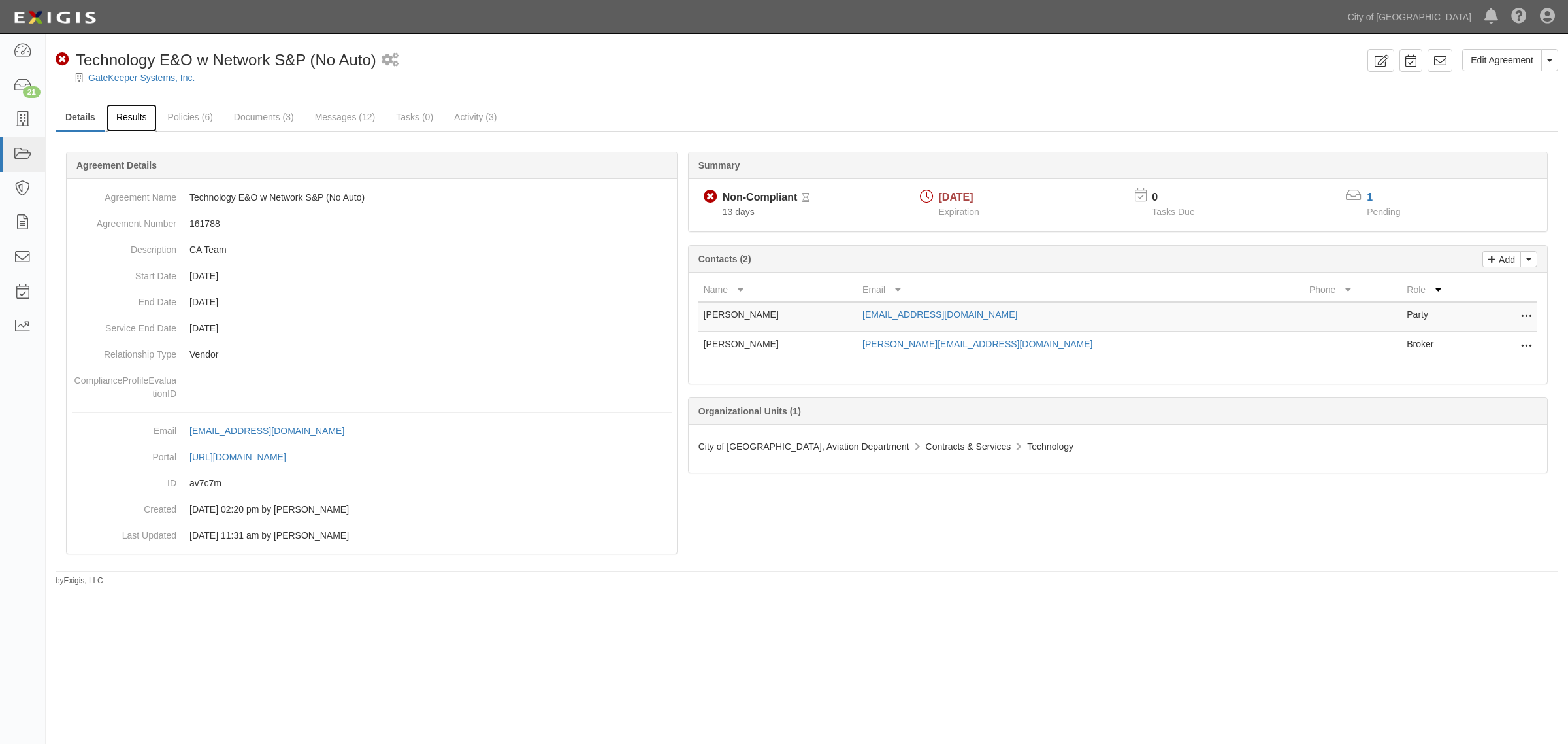
click at [125, 122] on link "Results" at bounding box center [132, 118] width 51 height 28
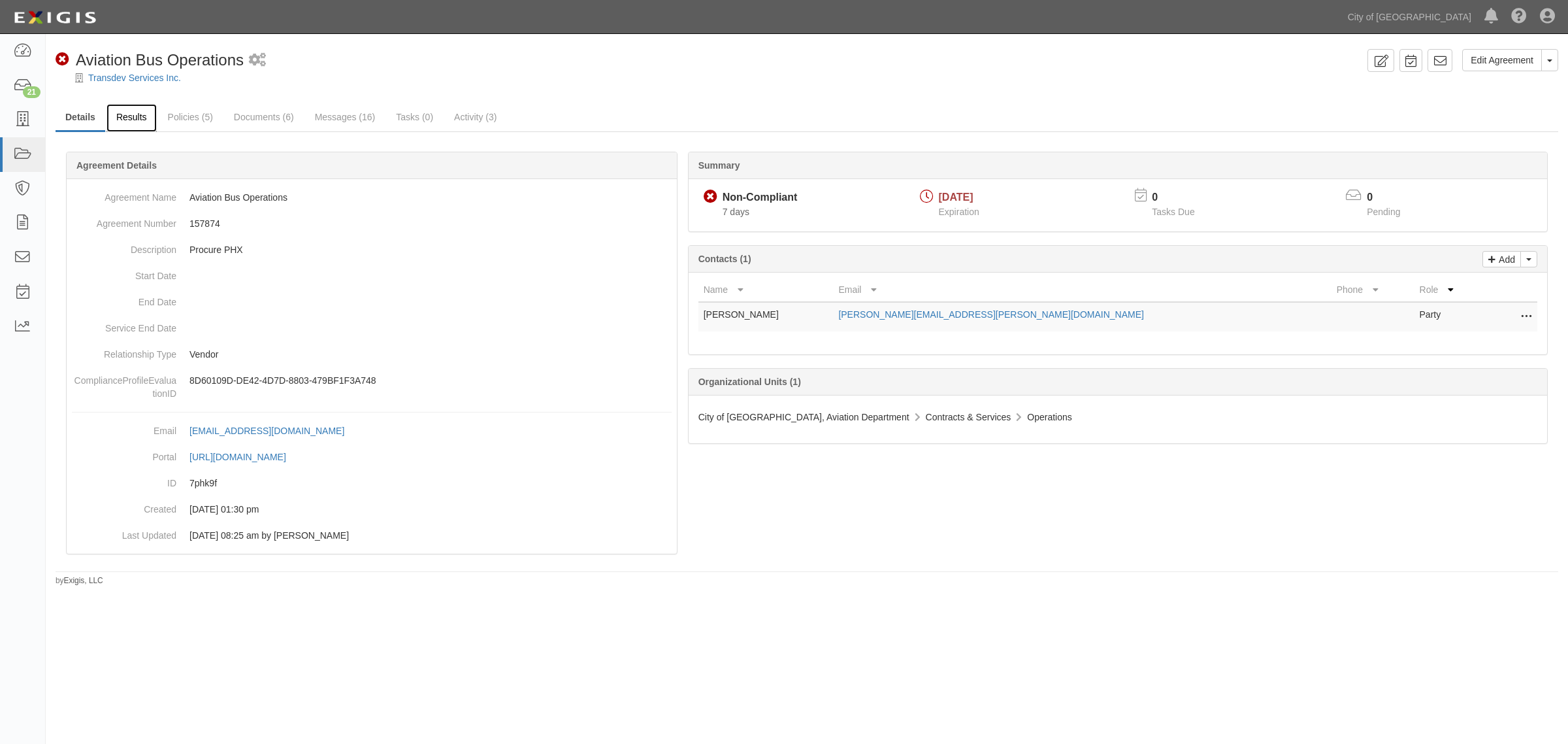
click at [139, 116] on link "Results" at bounding box center [132, 118] width 51 height 28
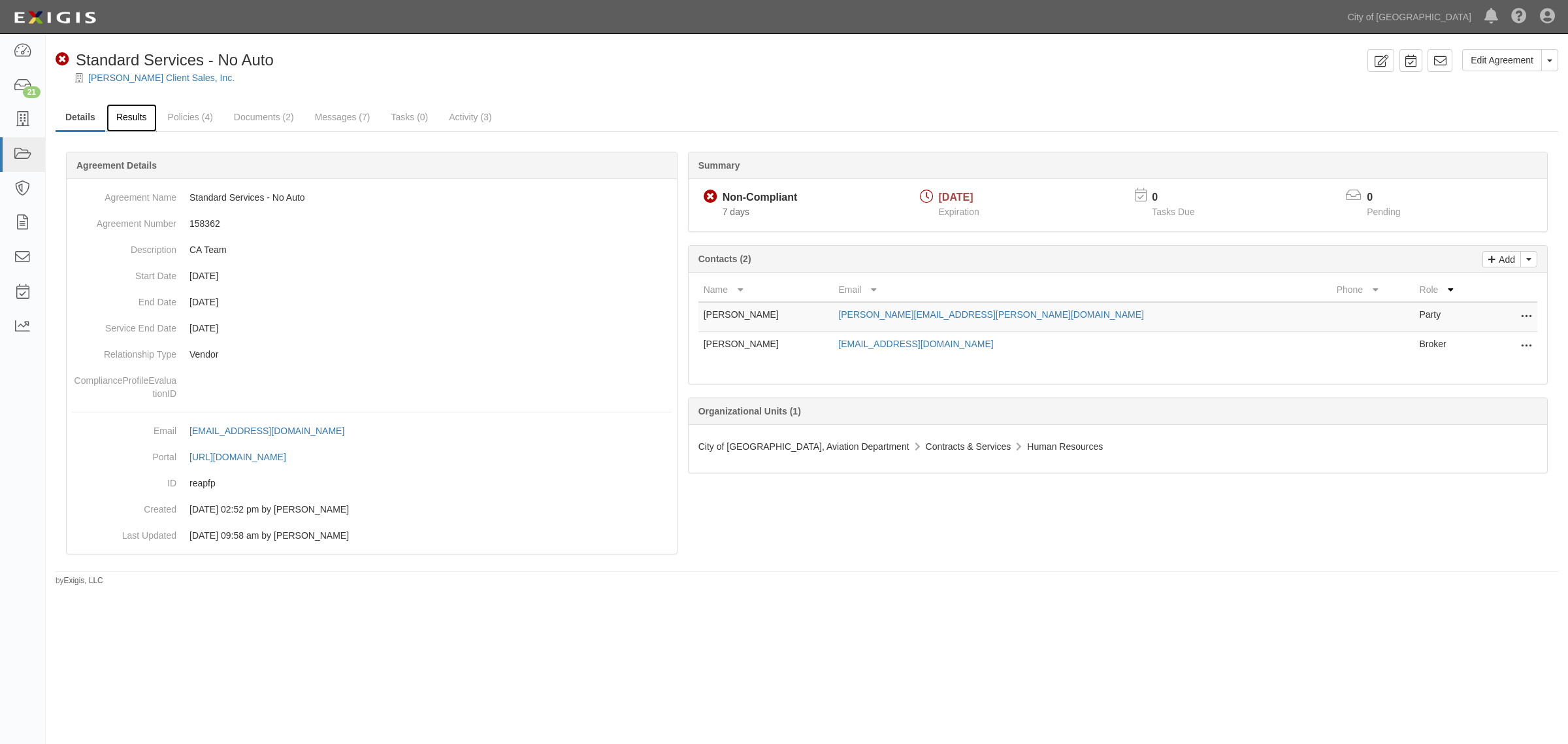
click at [148, 126] on link "Results" at bounding box center [132, 118] width 51 height 28
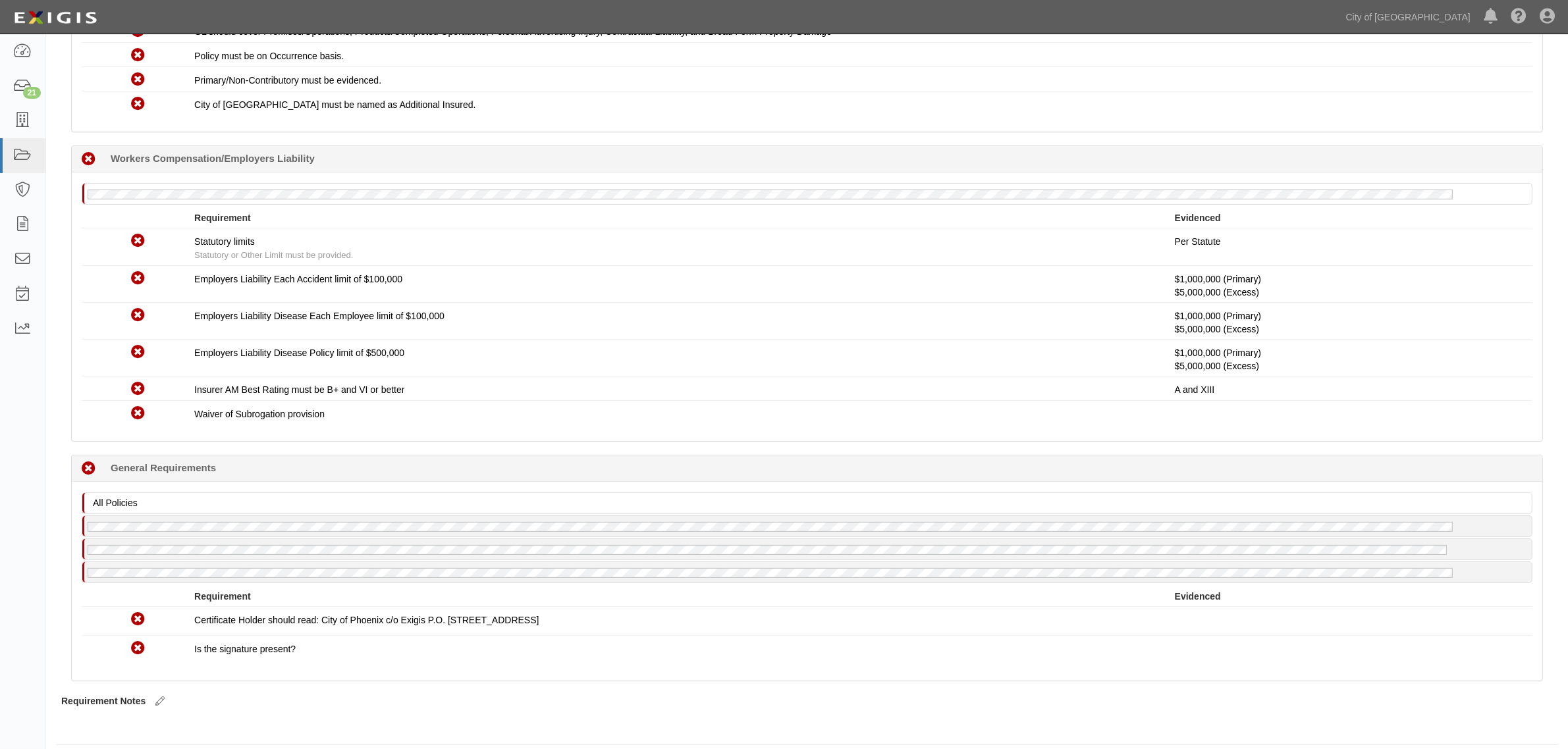
scroll to position [515, 0]
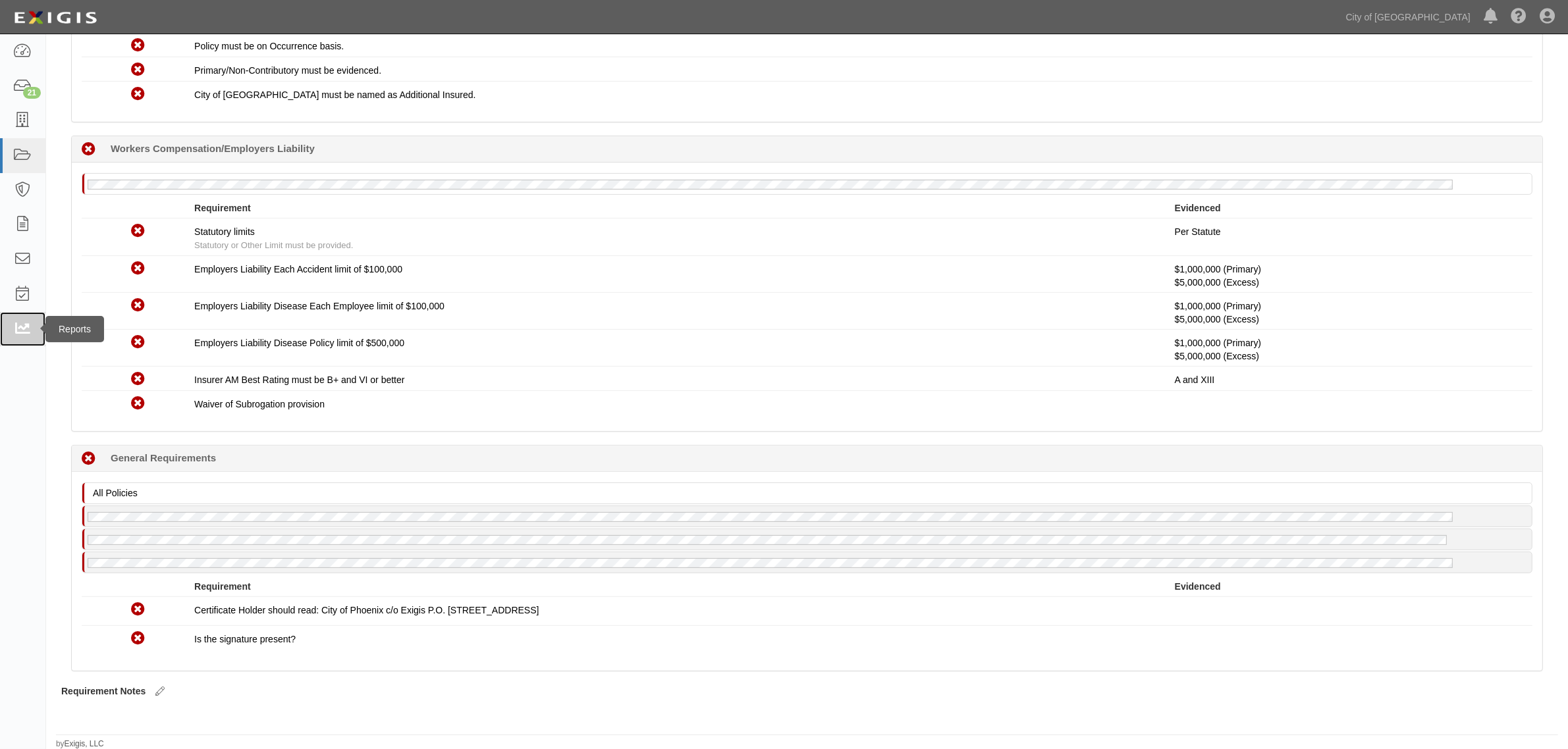
click at [31, 324] on icon at bounding box center [22, 330] width 18 height 15
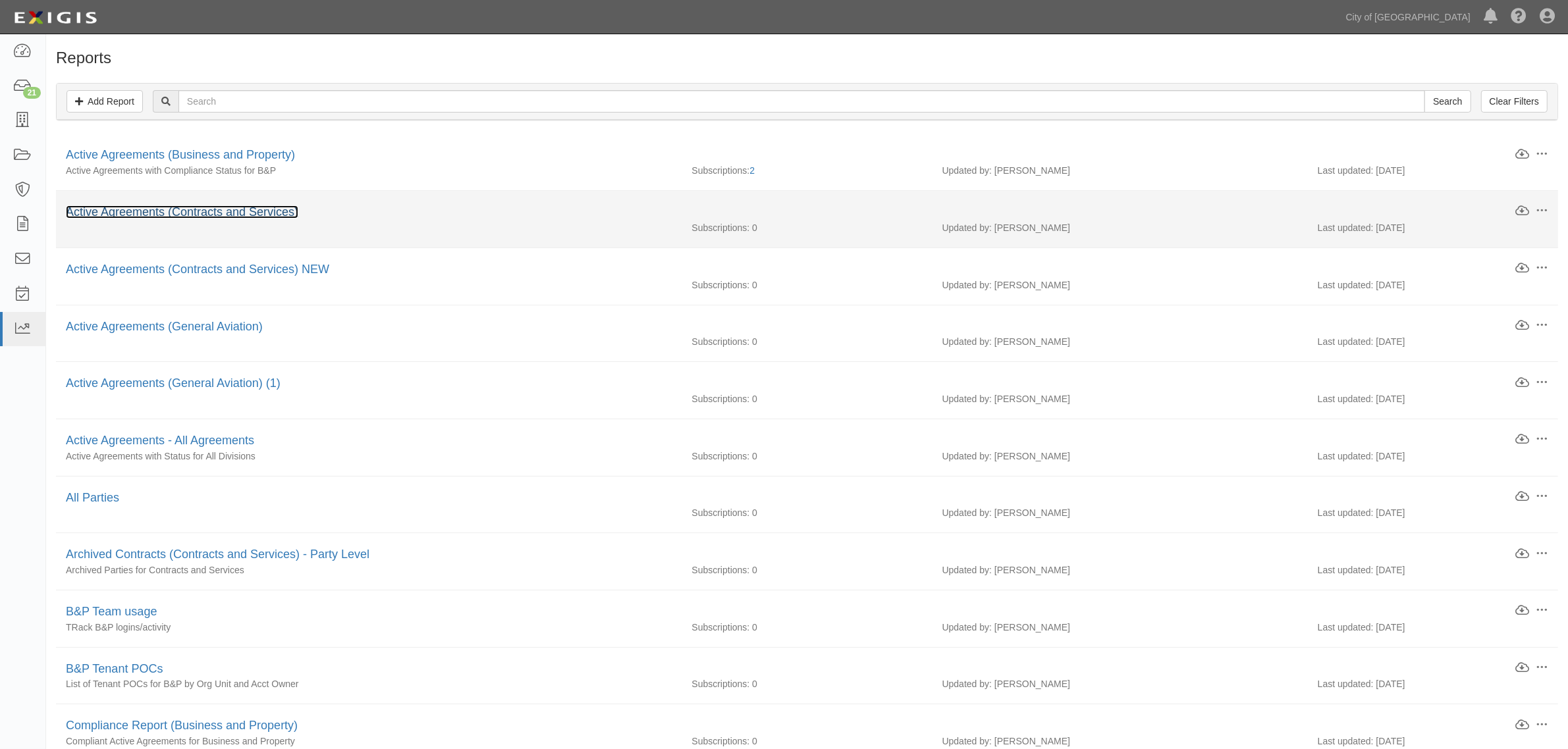
click at [152, 214] on link "Active Agreements (Contracts and Services)" at bounding box center [181, 212] width 232 height 13
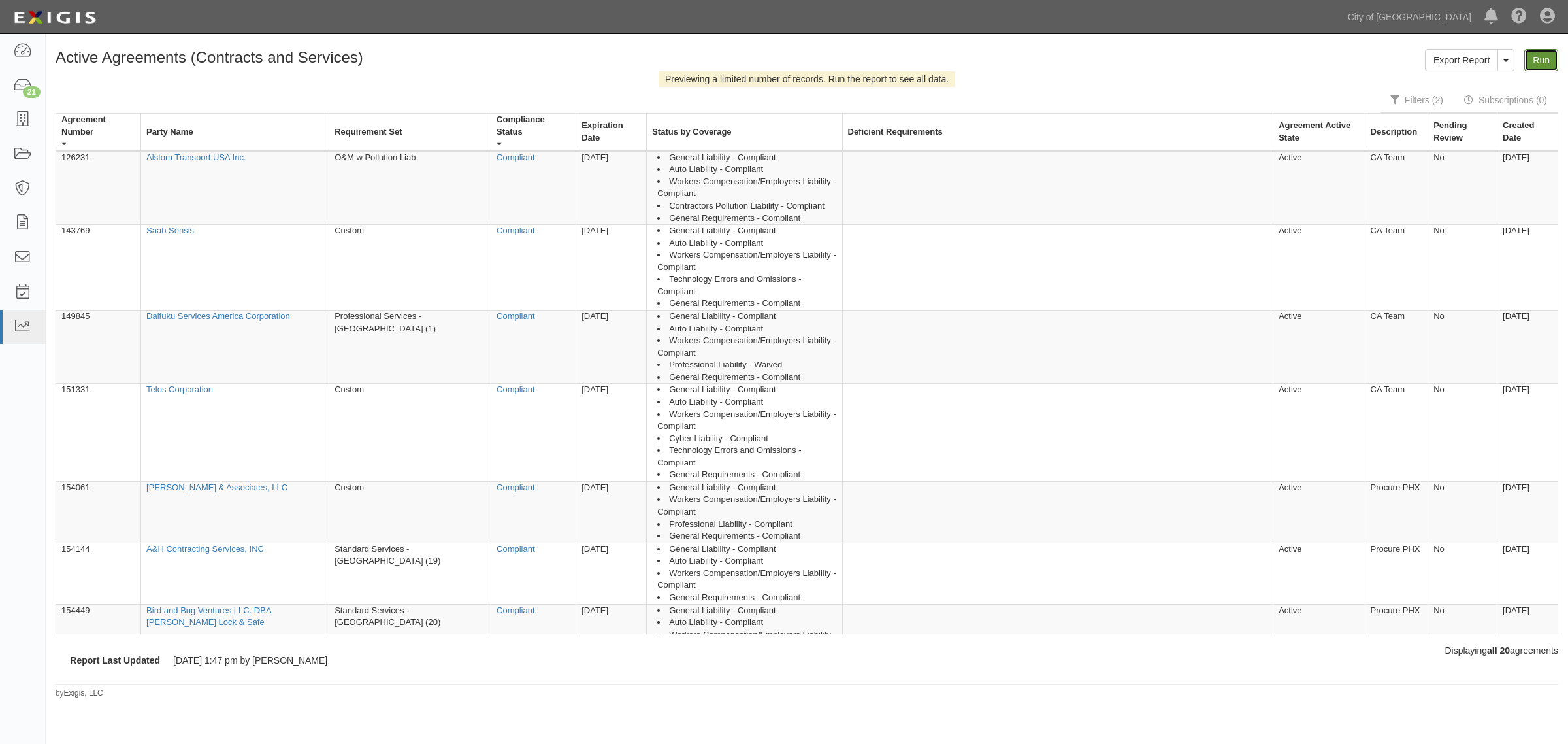
click at [1542, 70] on link "Run" at bounding box center [1542, 60] width 34 height 22
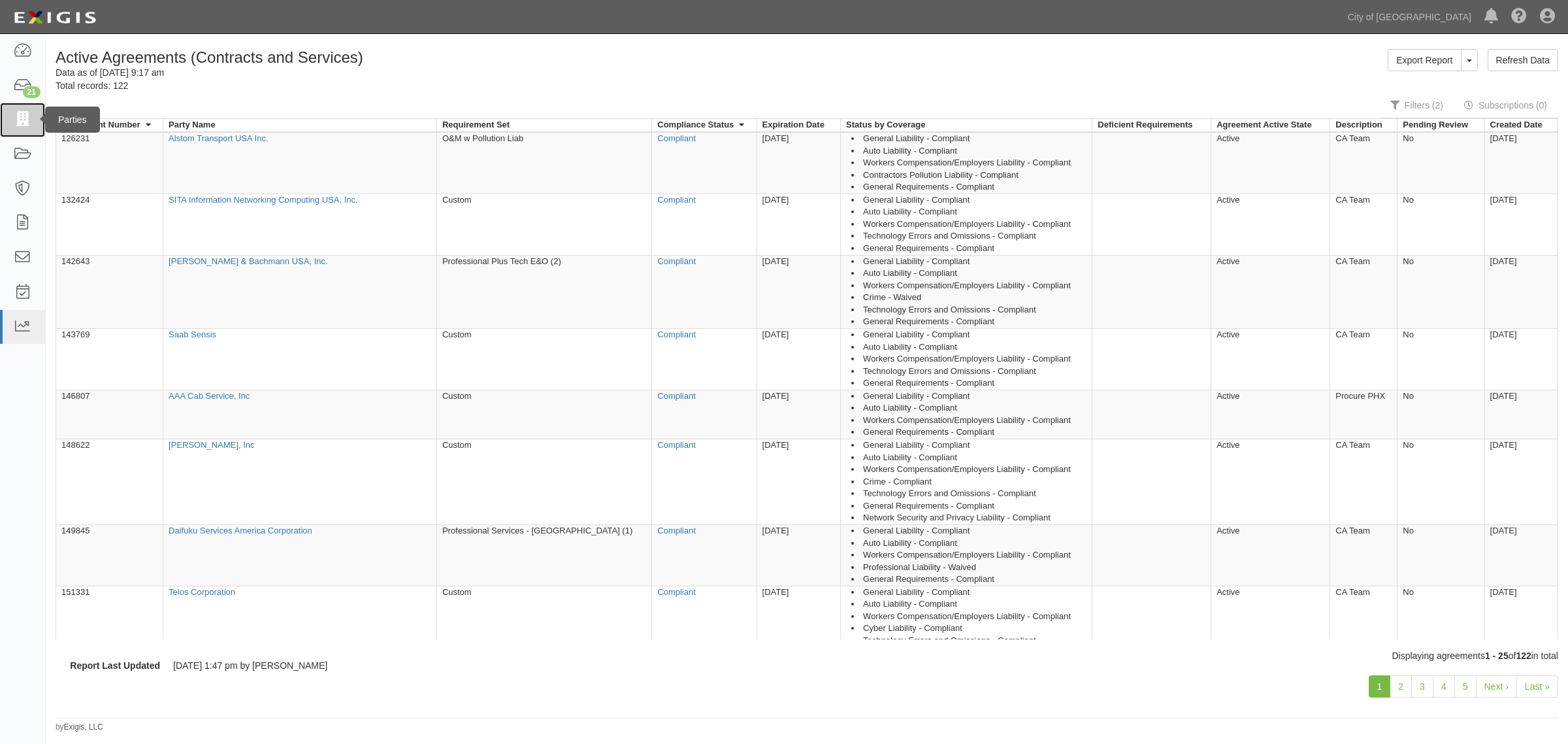
click at [16, 119] on icon at bounding box center [22, 120] width 18 height 15
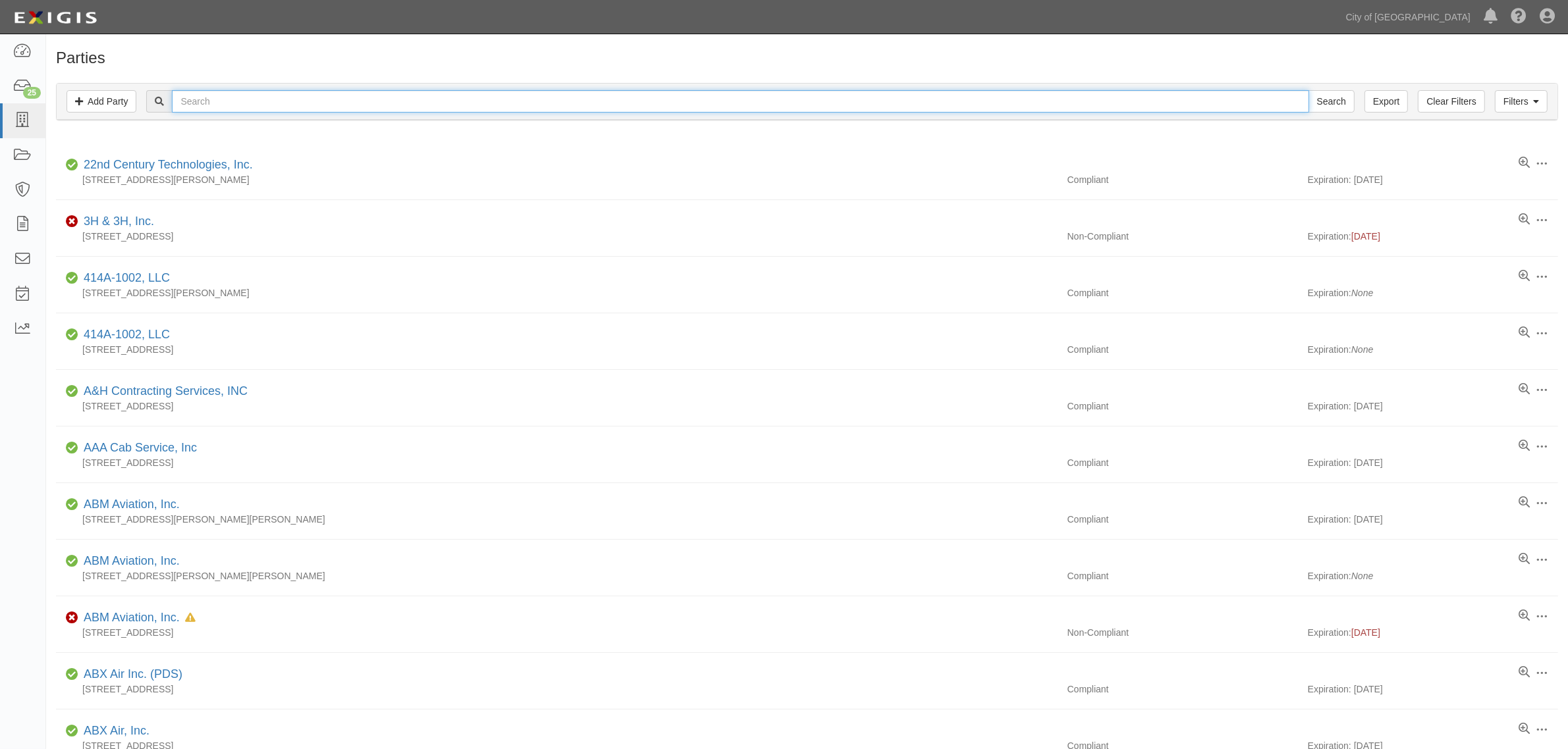
click at [221, 102] on input "text" at bounding box center [740, 101] width 1137 height 22
type input "brightwing"
click at [1308, 90] on input "Search" at bounding box center [1331, 101] width 46 height 22
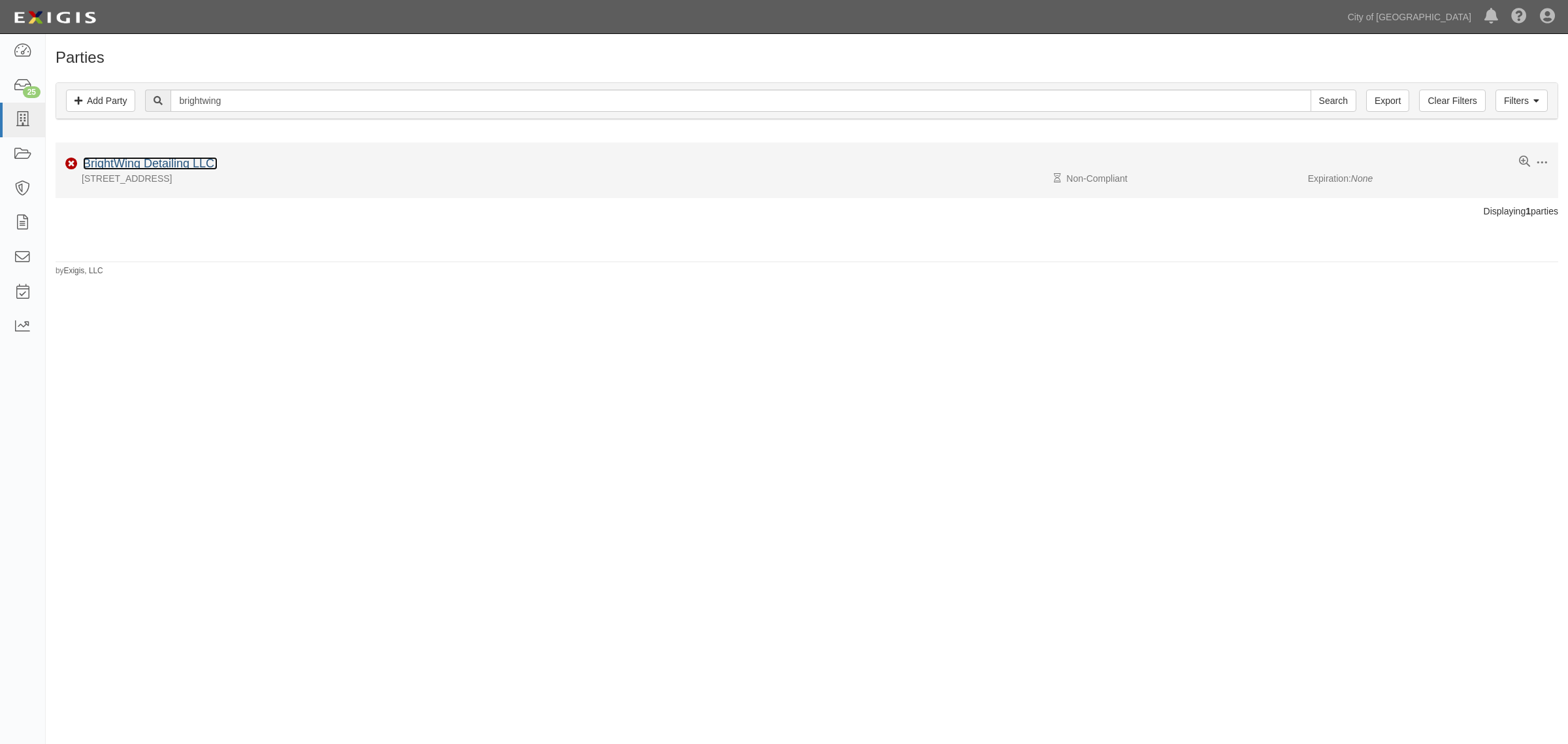
click at [193, 160] on link "BrightWing Detailing LLC." at bounding box center [150, 163] width 135 height 13
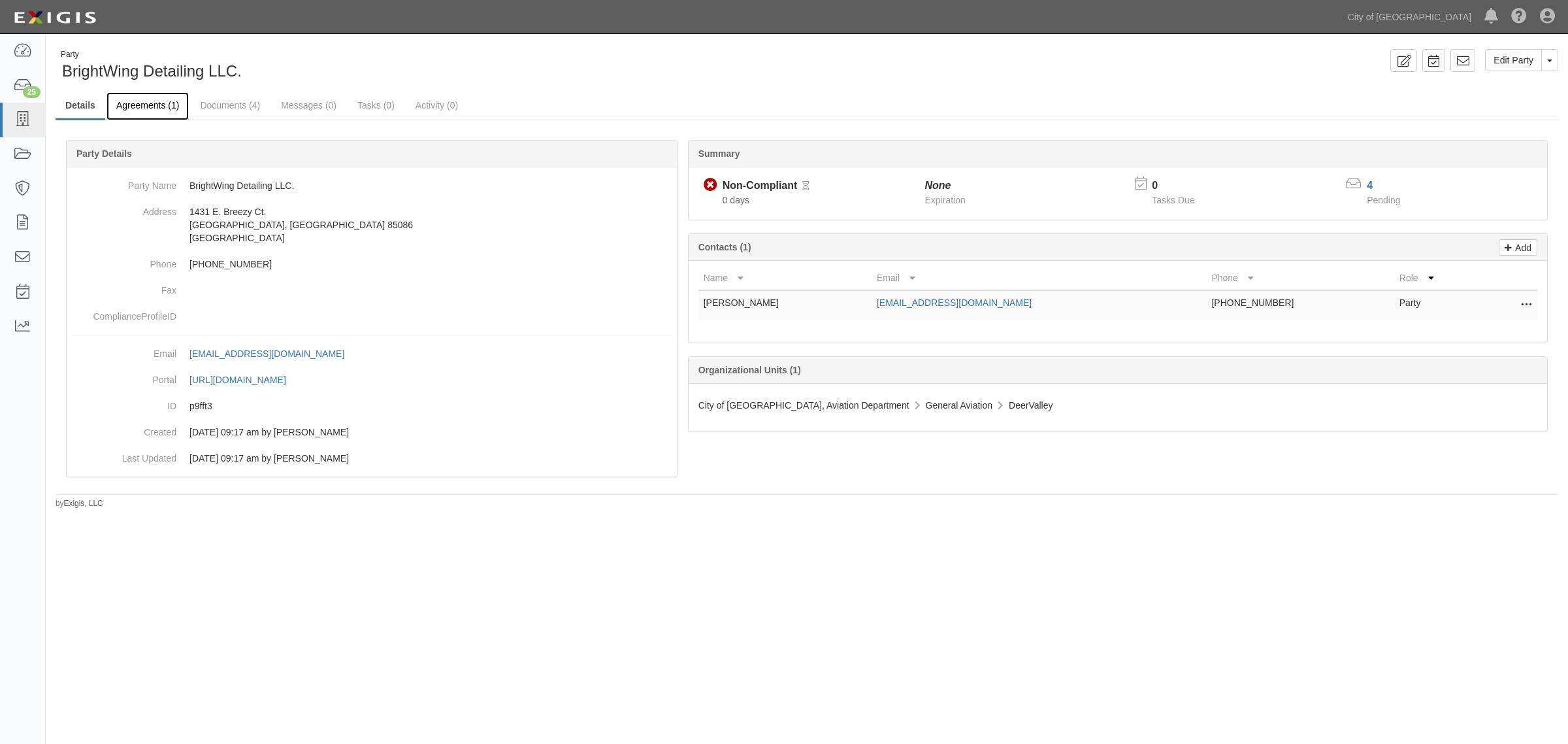
click at [124, 109] on link "Agreements (1)" at bounding box center [148, 106] width 82 height 28
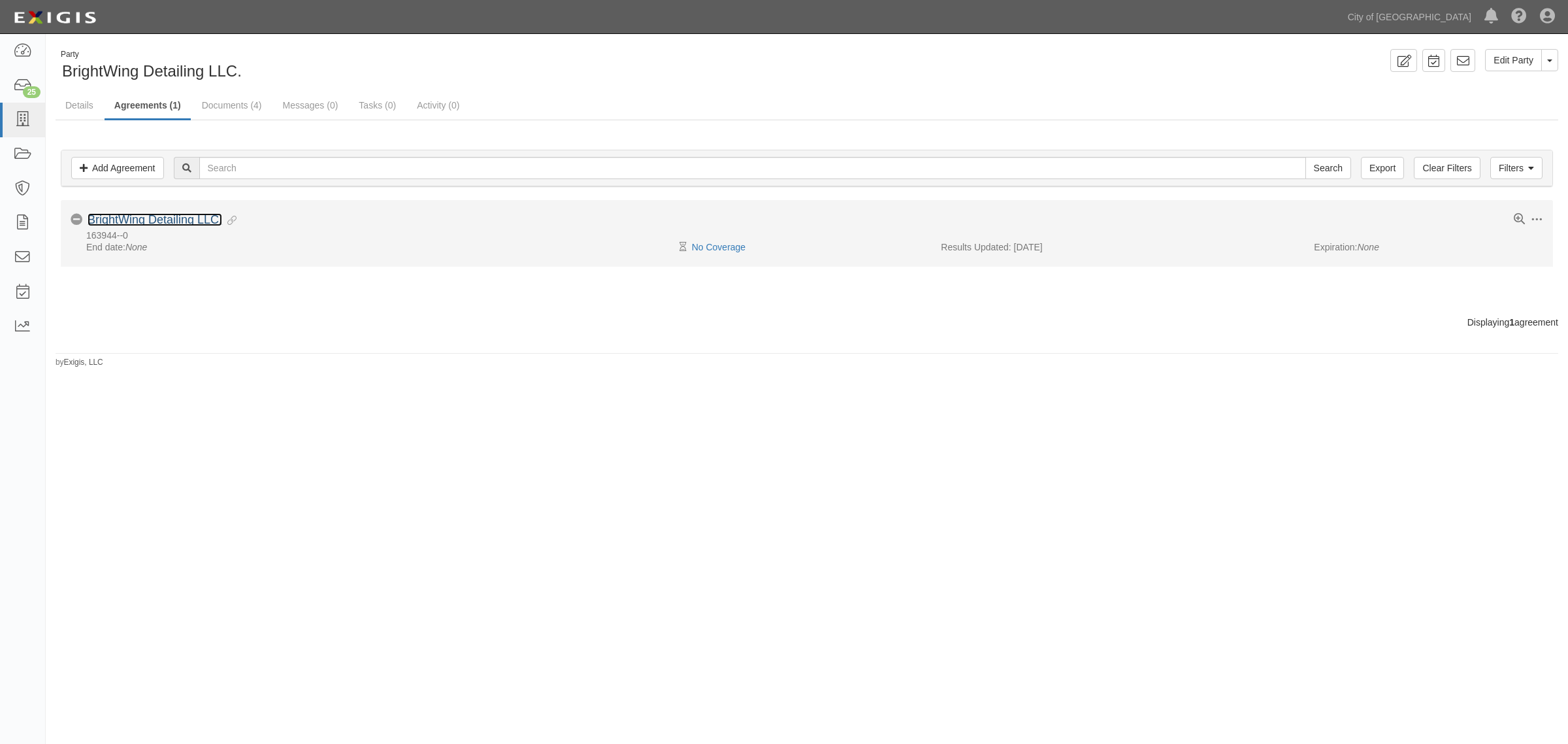
click at [160, 217] on link "BrightWing Detailing LLC." at bounding box center [155, 220] width 135 height 13
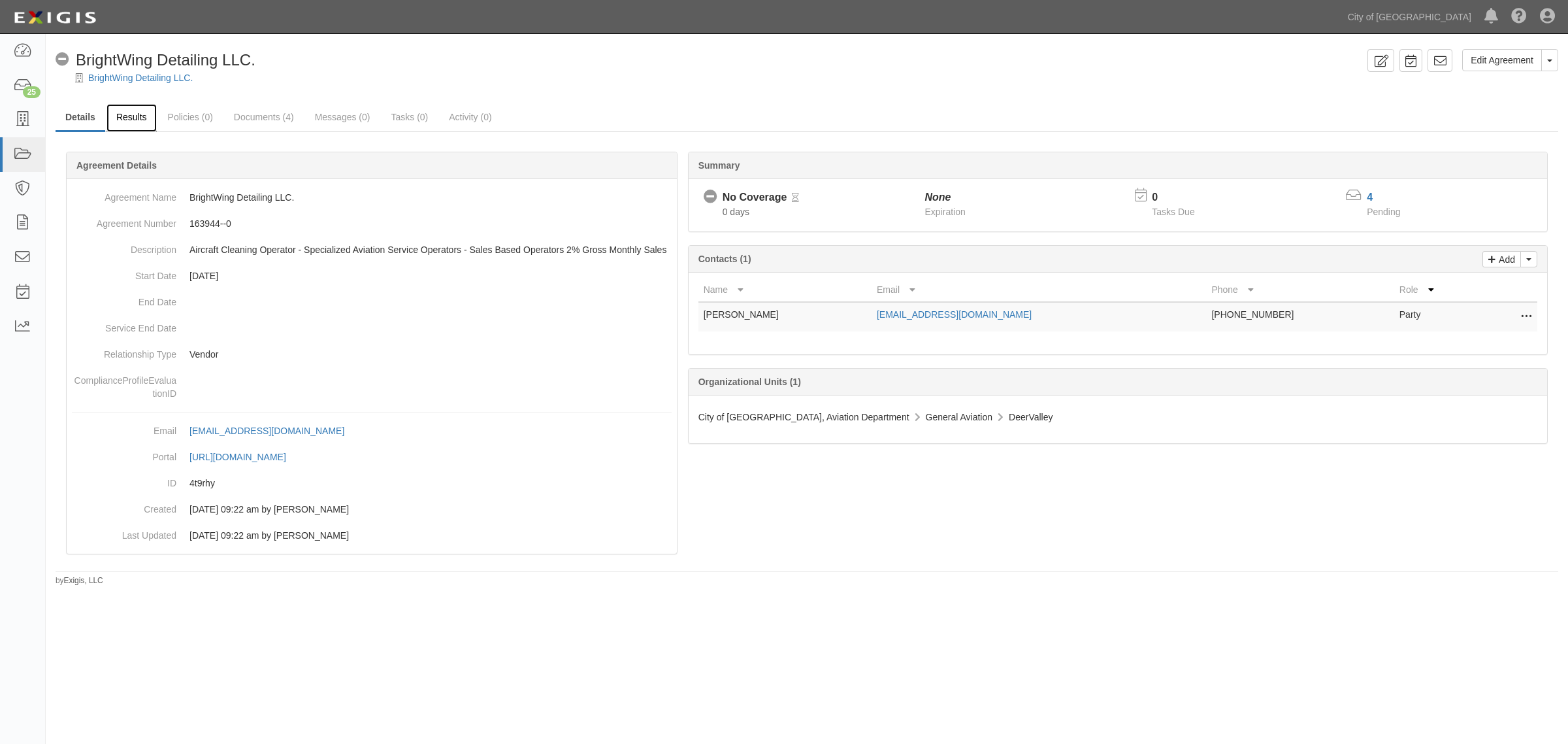
click at [138, 122] on link "Results" at bounding box center [132, 118] width 51 height 28
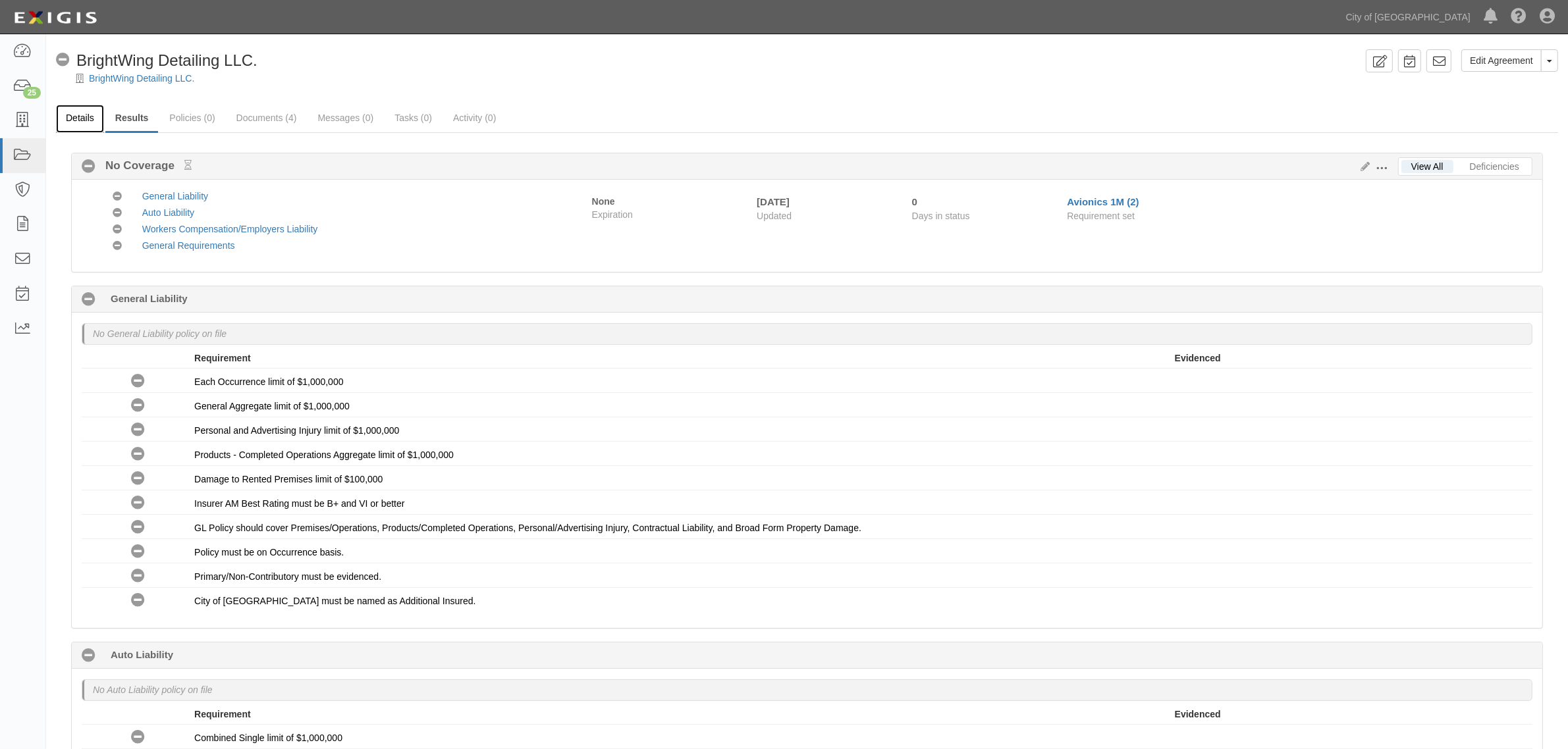
click at [79, 112] on link "Details" at bounding box center [80, 119] width 48 height 28
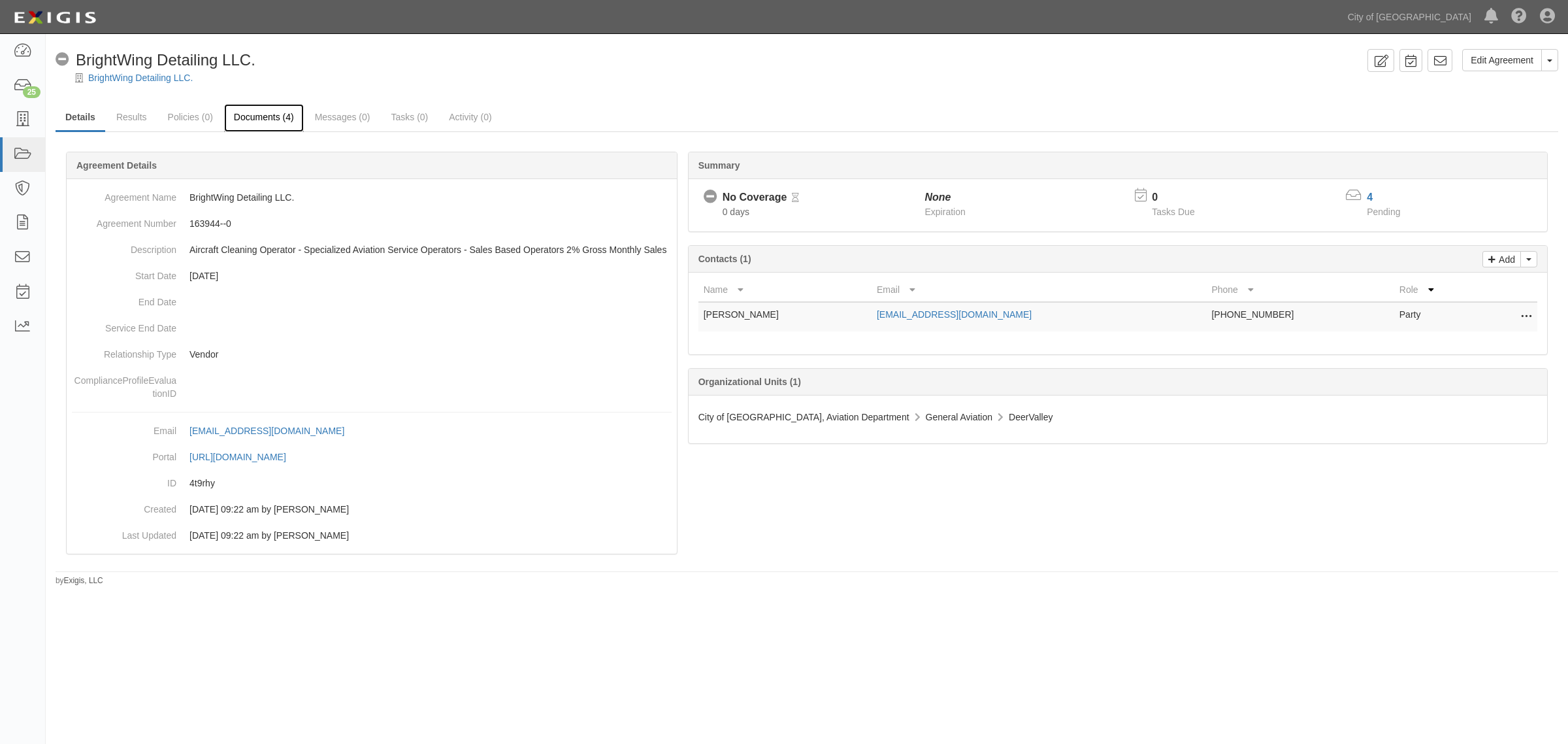
click at [280, 113] on link "Documents (4)" at bounding box center [264, 118] width 80 height 28
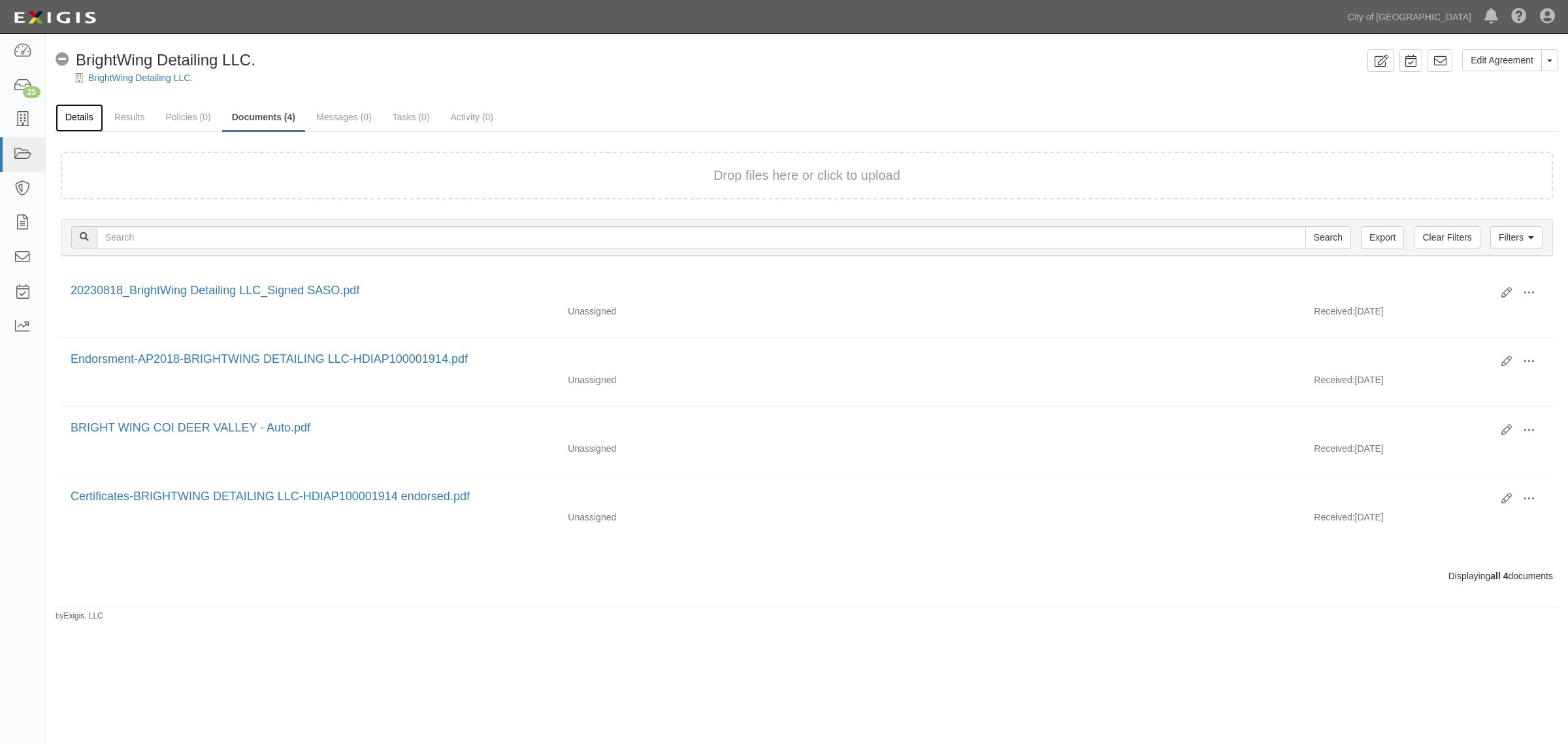
click at [94, 115] on link "Details" at bounding box center [79, 118] width 48 height 28
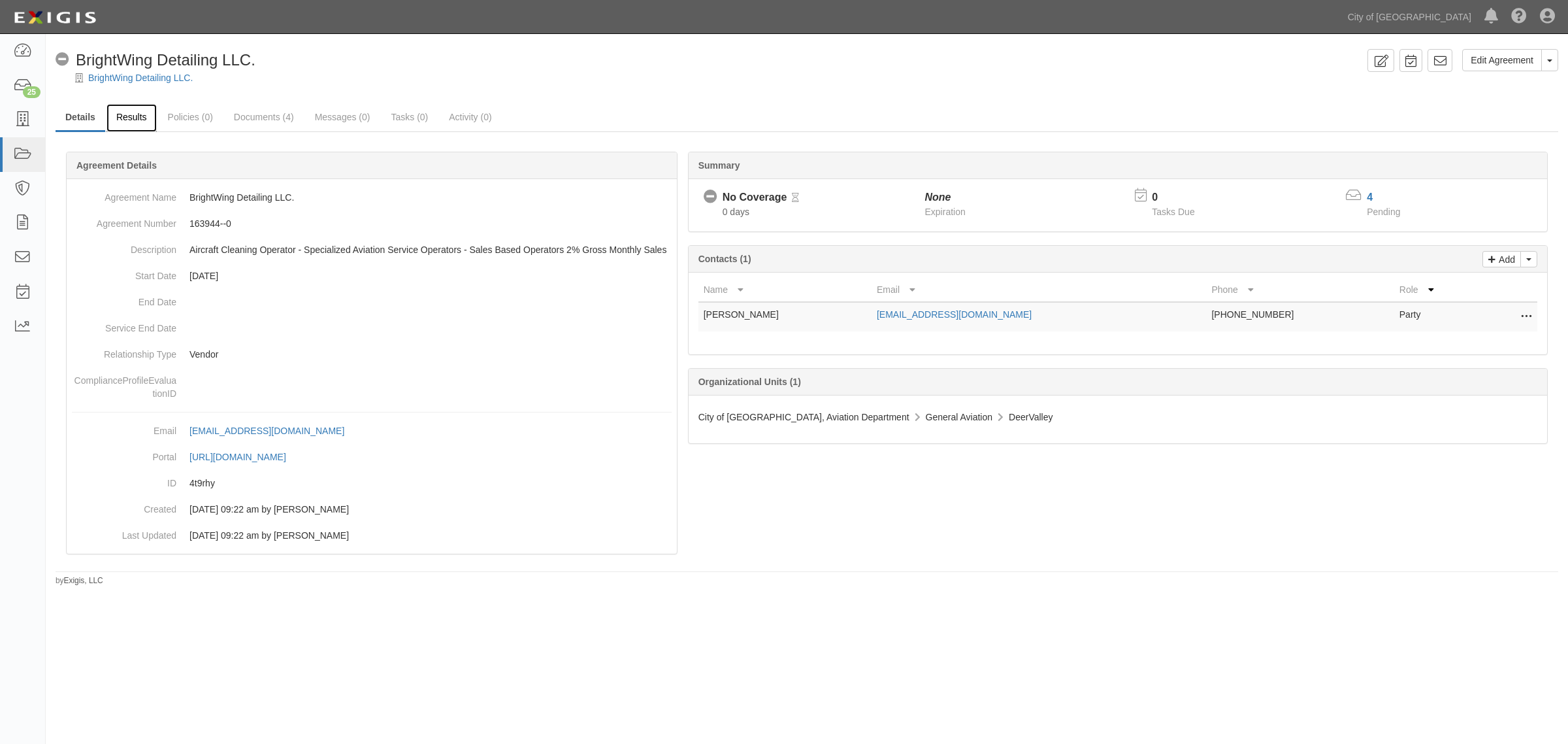
click at [130, 113] on link "Results" at bounding box center [132, 118] width 51 height 28
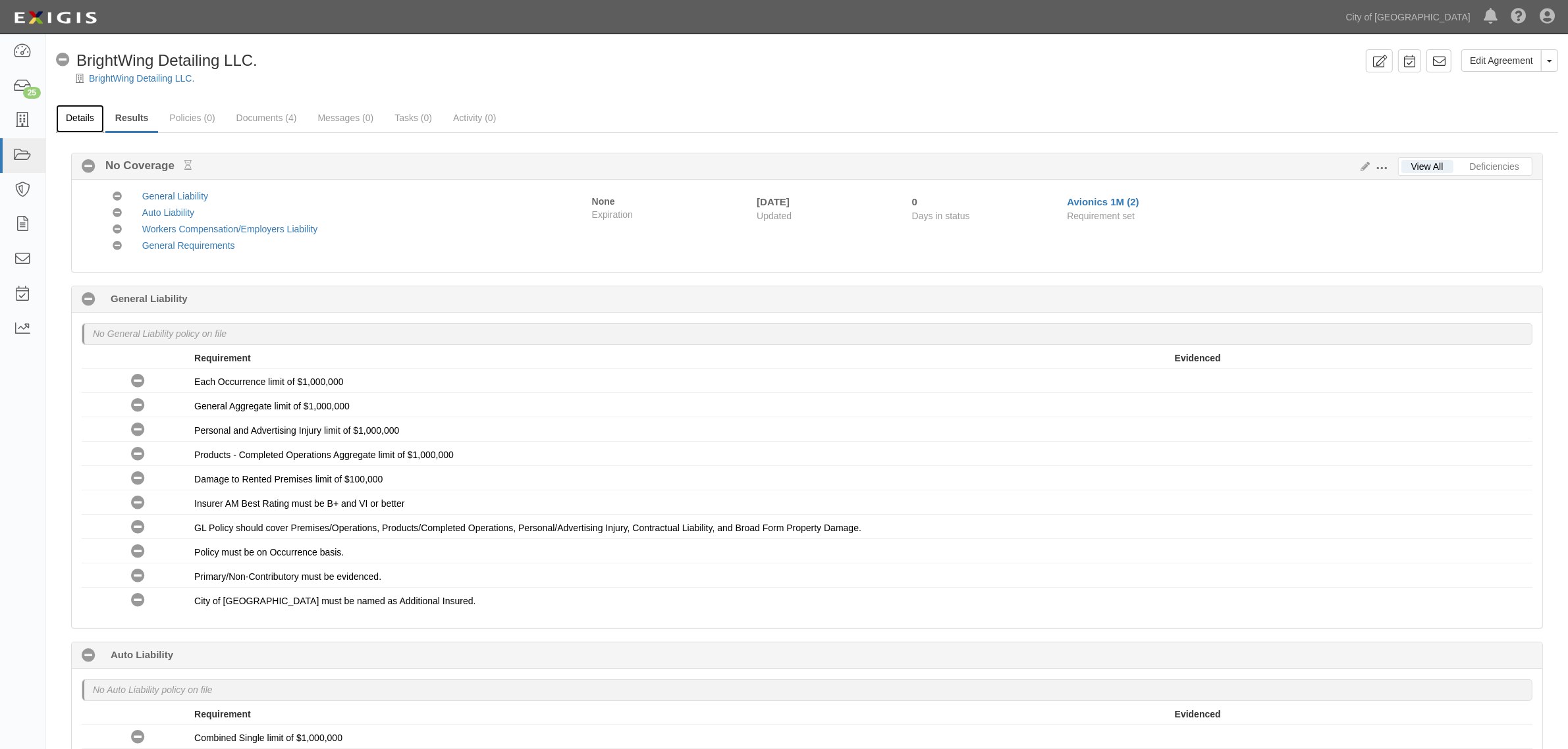
click at [83, 120] on link "Details" at bounding box center [80, 119] width 48 height 28
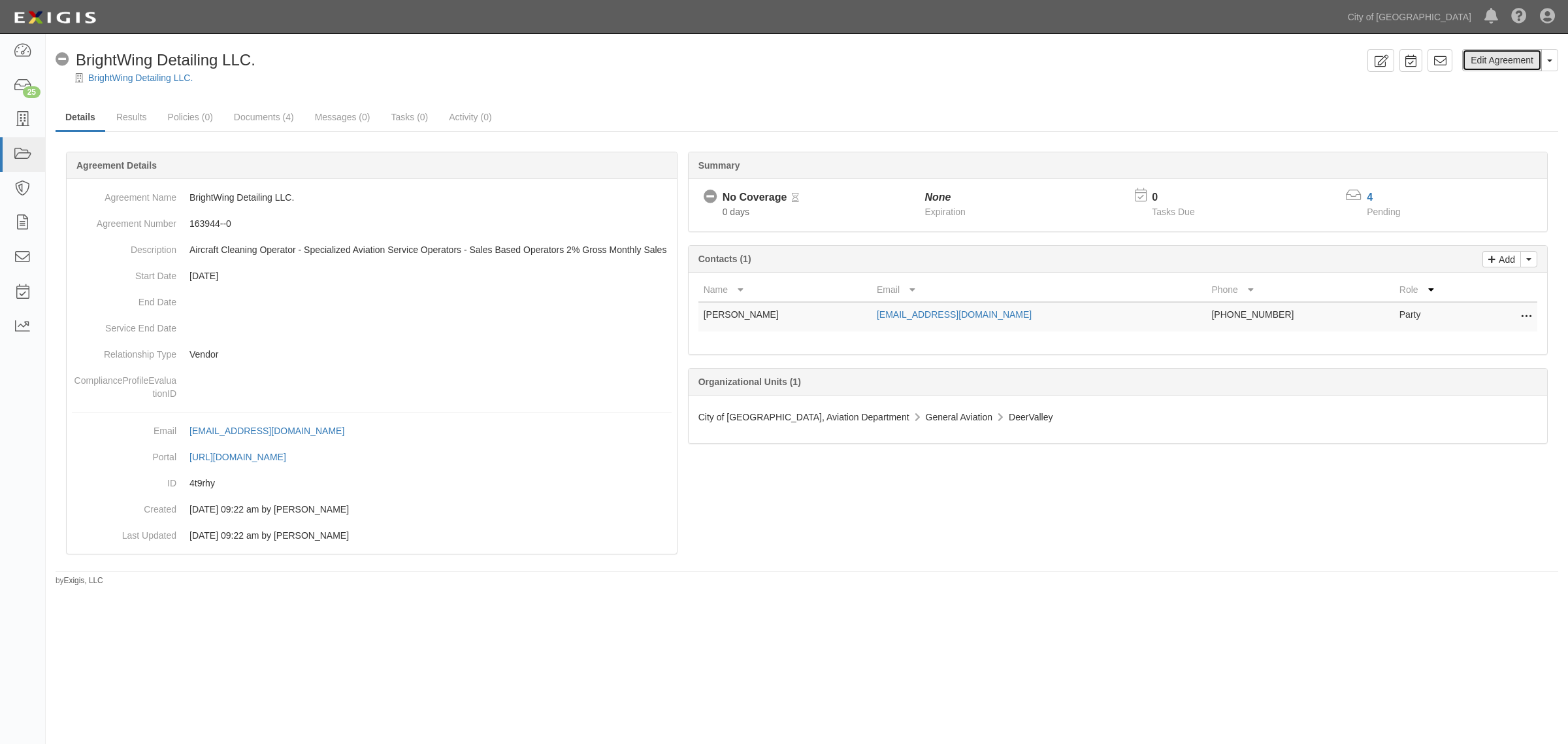
click at [1507, 57] on link "Edit Agreement" at bounding box center [1502, 60] width 80 height 22
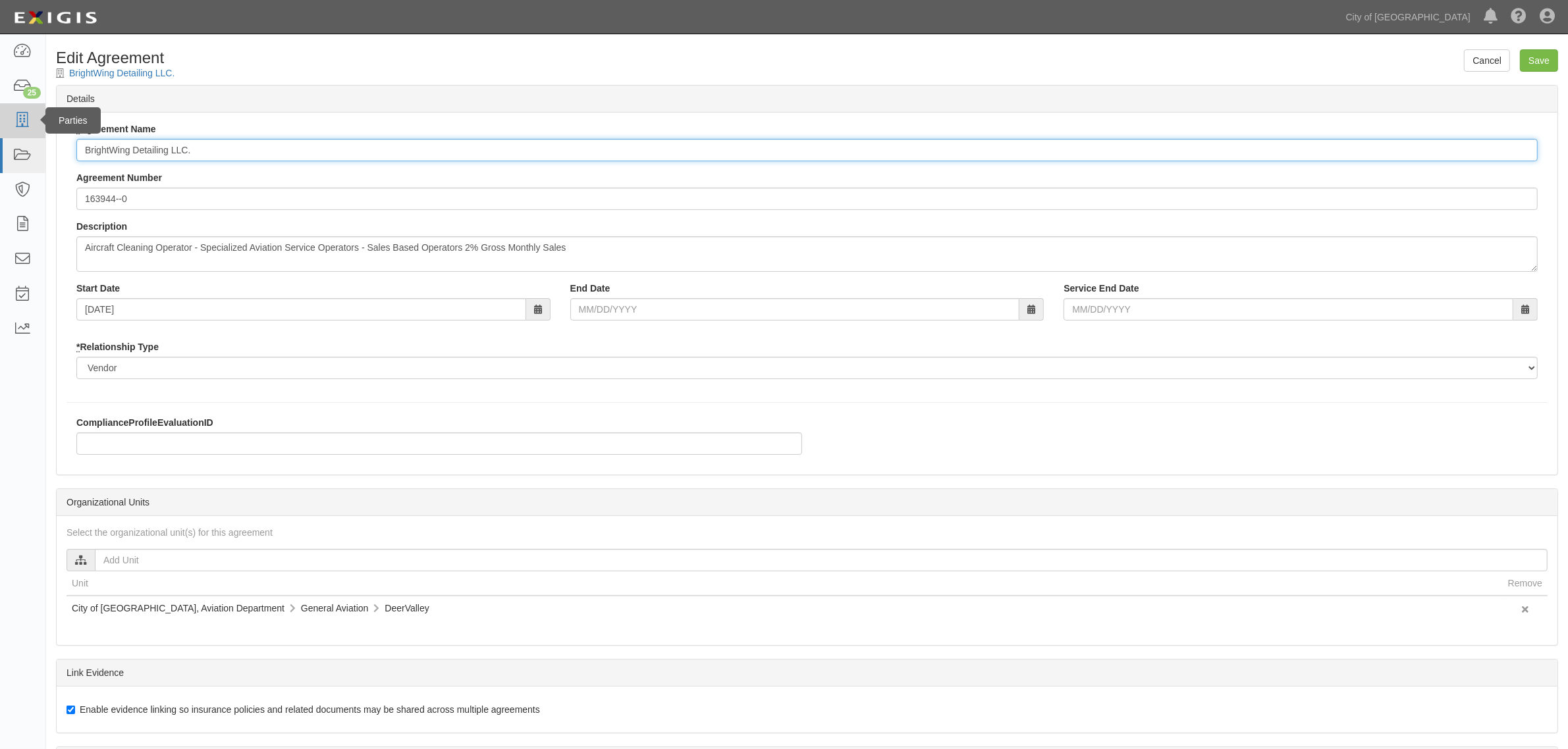
drag, startPoint x: 193, startPoint y: 151, endPoint x: 0, endPoint y: 117, distance: 196.0
click at [0, 117] on body "Toggle navigation Dashboard 25 Inbox Parties Agreements Coverages Documents Mes…" at bounding box center [784, 447] width 1568 height 894
type input "Avionics IM"
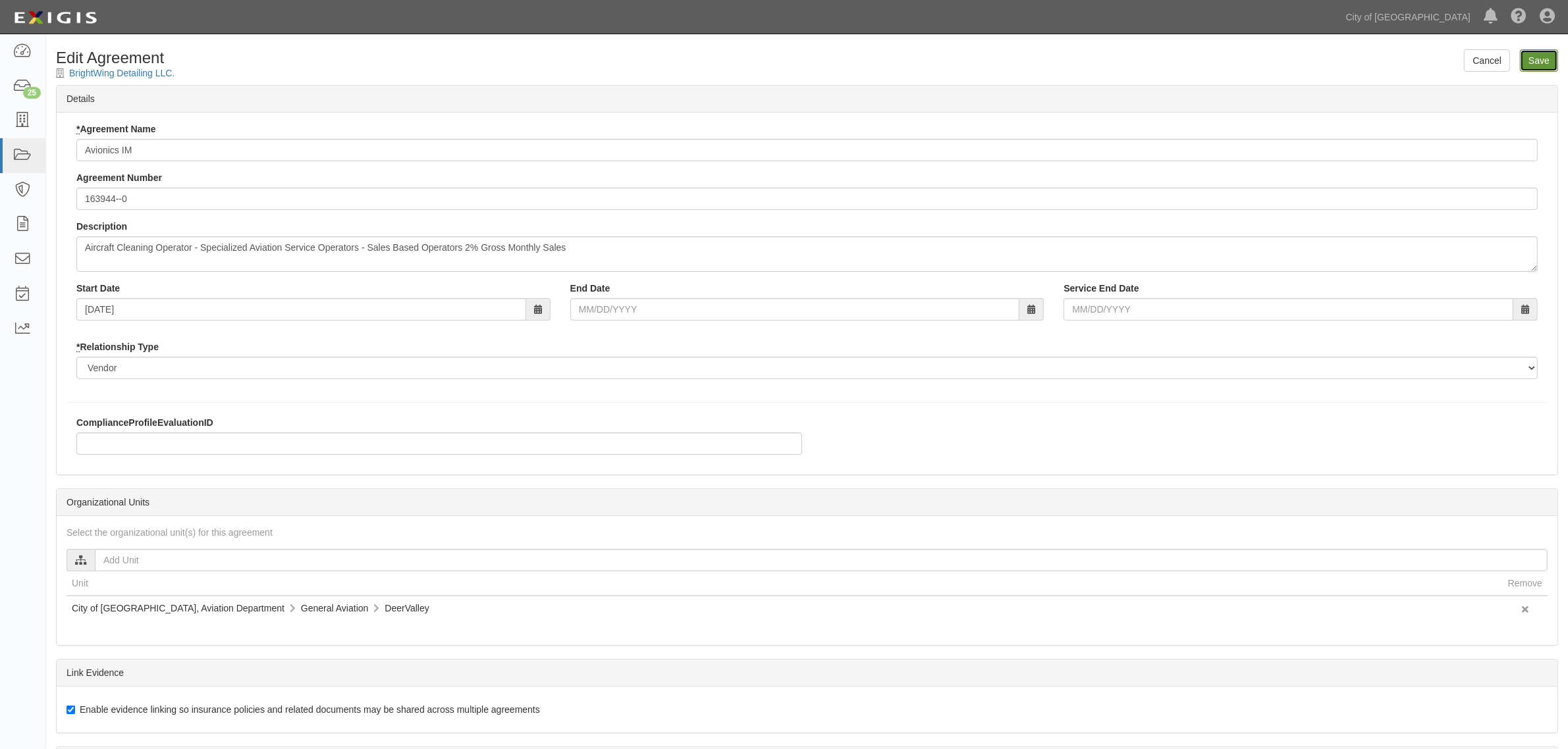
click at [1532, 64] on input "Save" at bounding box center [1538, 60] width 38 height 22
